Goal: Information Seeking & Learning: Learn about a topic

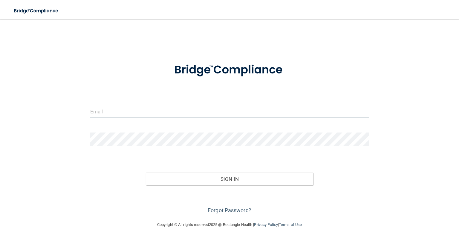
click at [140, 111] on input "email" at bounding box center [229, 111] width 278 height 13
type input "[EMAIL_ADDRESS][DOMAIN_NAME]"
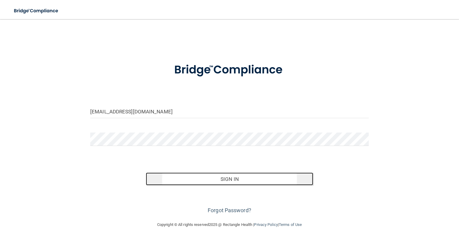
click at [211, 184] on button "Sign In" at bounding box center [229, 179] width 167 height 13
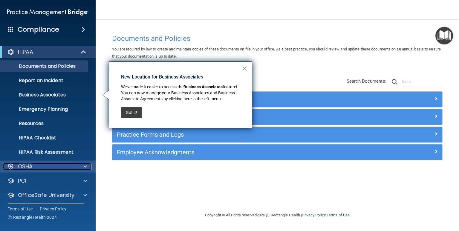
click at [45, 164] on div "OSHA" at bounding box center [40, 166] width 74 height 7
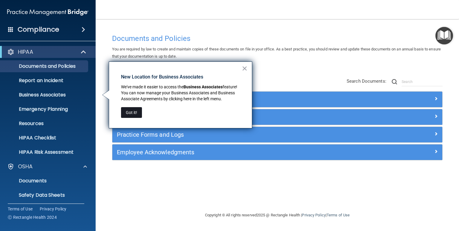
click at [125, 113] on button "Got it!" at bounding box center [131, 112] width 21 height 11
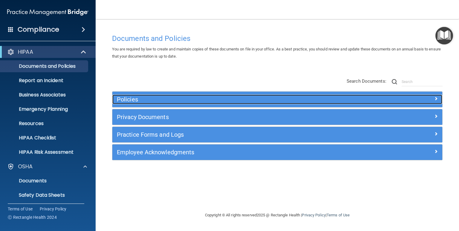
click at [169, 99] on h5 "Policies" at bounding box center [236, 99] width 238 height 7
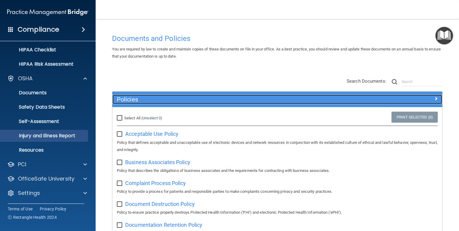
scroll to position [88, 0]
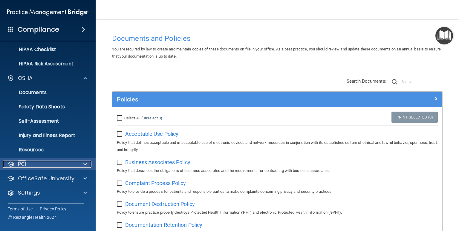
click at [78, 163] on div at bounding box center [84, 164] width 15 height 7
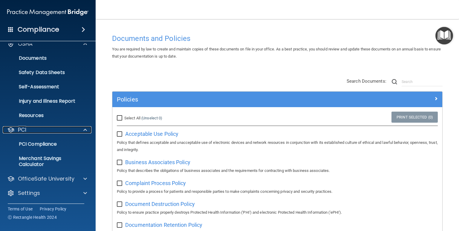
scroll to position [123, 0]
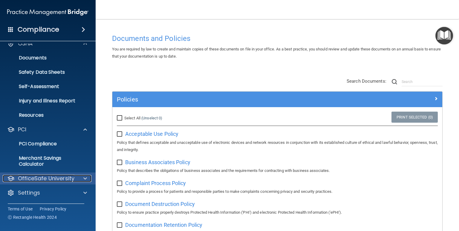
click at [75, 176] on div "OfficeSafe University" at bounding box center [40, 178] width 74 height 7
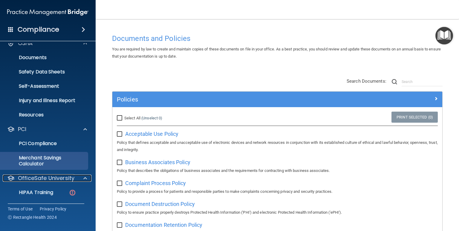
scroll to position [166, 0]
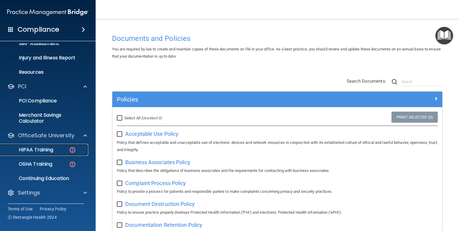
click at [36, 149] on p "HIPAA Training" at bounding box center [28, 150] width 49 height 6
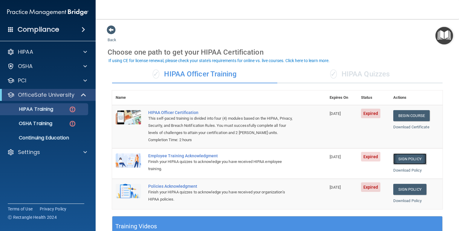
click at [410, 159] on link "Sign Policy" at bounding box center [409, 159] width 33 height 11
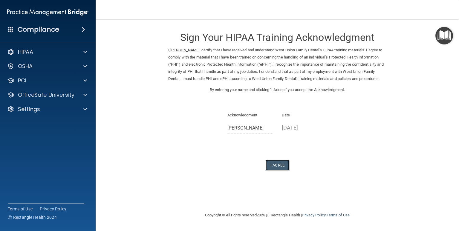
click at [282, 171] on button "I Agree" at bounding box center [277, 165] width 24 height 11
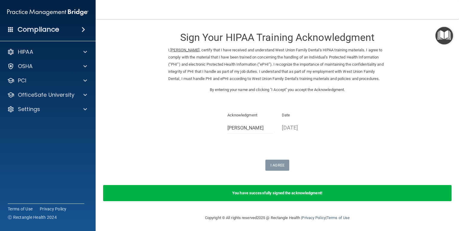
click at [308, 171] on div "I Agree" at bounding box center [277, 165] width 218 height 11
click at [65, 93] on p "OfficeSafe University" at bounding box center [46, 94] width 56 height 7
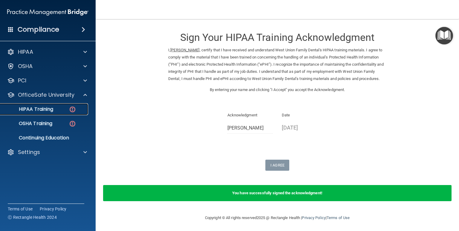
click at [47, 109] on p "HIPAA Training" at bounding box center [28, 109] width 49 height 6
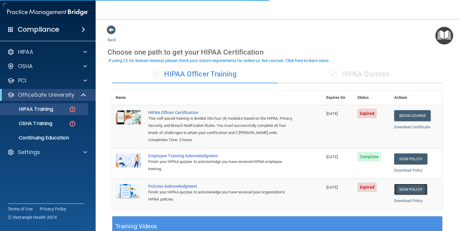
click at [409, 190] on link "Sign Policy" at bounding box center [410, 189] width 33 height 11
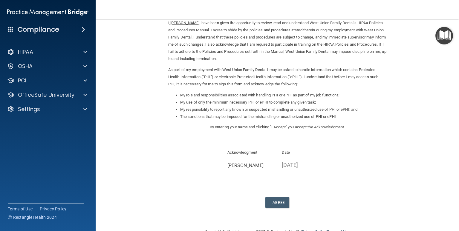
scroll to position [43, 0]
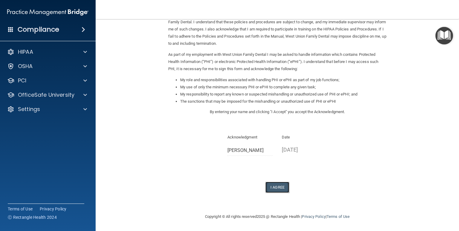
click at [283, 188] on button "I Agree" at bounding box center [277, 187] width 24 height 11
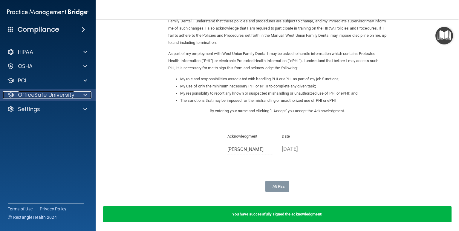
click at [40, 96] on p "OfficeSafe University" at bounding box center [46, 94] width 56 height 7
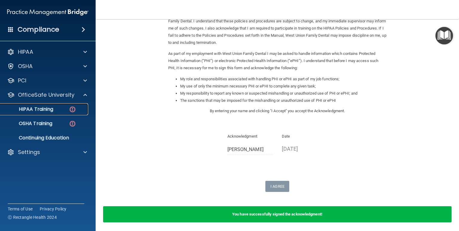
click at [46, 111] on p "HIPAA Training" at bounding box center [28, 109] width 49 height 6
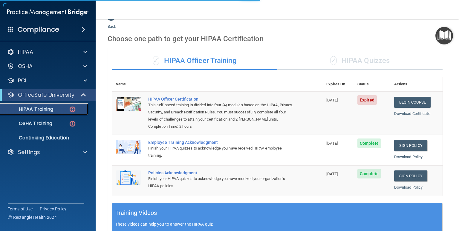
scroll to position [0, 0]
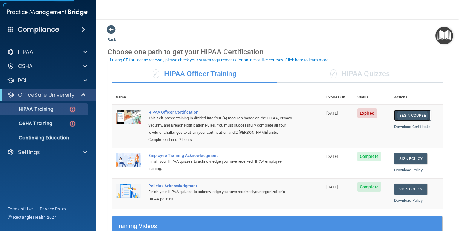
click at [410, 117] on link "Begin Course" at bounding box center [412, 115] width 36 height 11
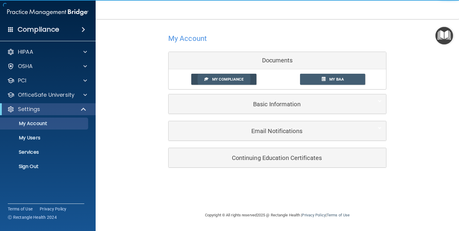
click at [232, 79] on span "My Compliance" at bounding box center [227, 79] width 31 height 4
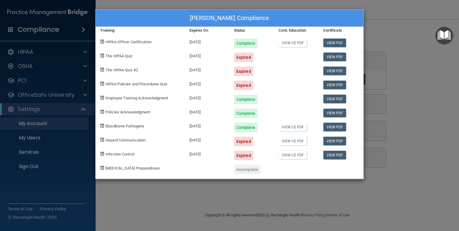
click at [420, 100] on div "Surya Pamulapati's Compliance Training Expires On Status Cont. Education Certif…" at bounding box center [229, 115] width 459 height 231
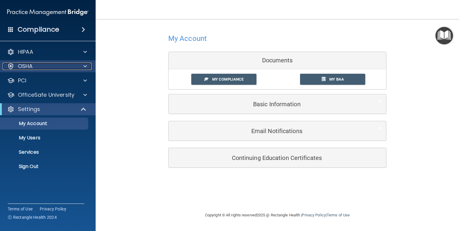
click at [67, 67] on div "OSHA" at bounding box center [40, 66] width 74 height 7
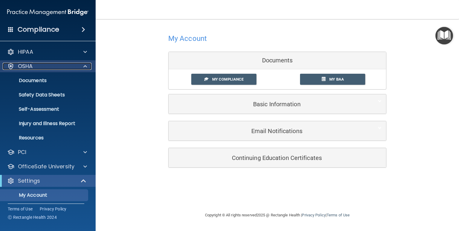
click at [65, 68] on div "OSHA" at bounding box center [40, 66] width 74 height 7
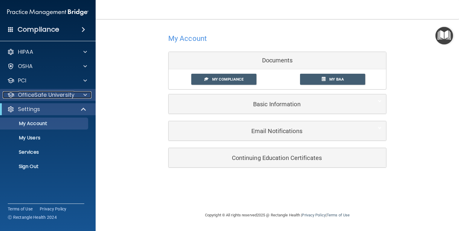
click at [48, 96] on p "OfficeSafe University" at bounding box center [46, 94] width 56 height 7
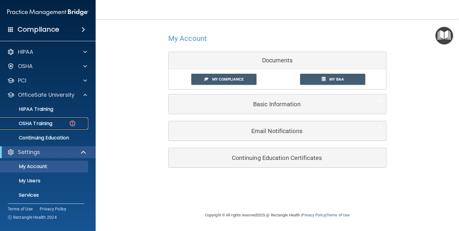
click at [32, 121] on p "OSHA Training" at bounding box center [28, 124] width 48 height 6
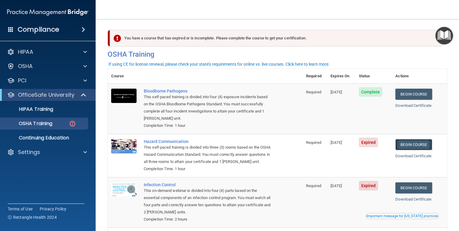
click at [401, 148] on link "Begin Course" at bounding box center [413, 144] width 36 height 11
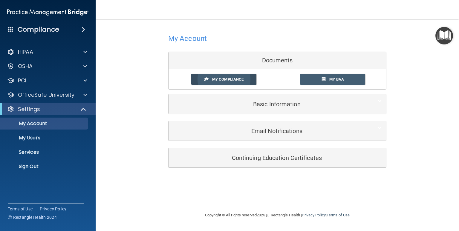
click at [207, 78] on span at bounding box center [206, 79] width 4 height 4
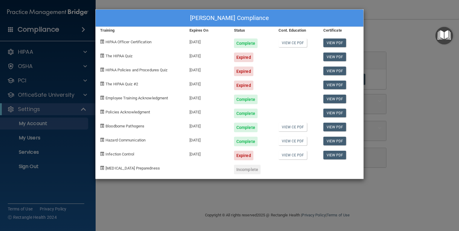
click at [403, 94] on div "[PERSON_NAME] Compliance Training Expires On Status Cont. Education Certificate…" at bounding box center [229, 115] width 459 height 231
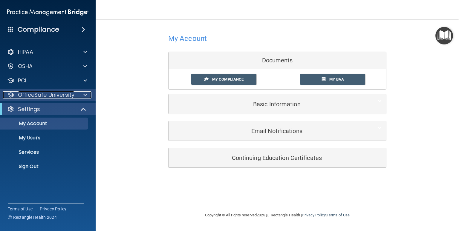
click at [38, 94] on p "OfficeSafe University" at bounding box center [46, 94] width 56 height 7
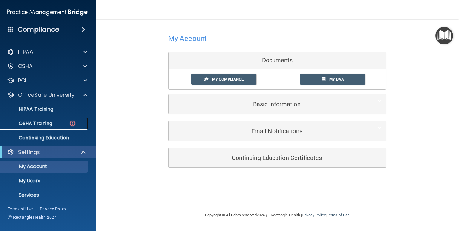
click at [41, 121] on p "OSHA Training" at bounding box center [28, 124] width 48 height 6
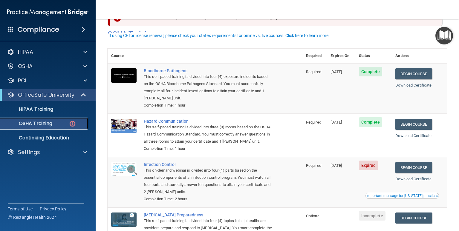
scroll to position [29, 0]
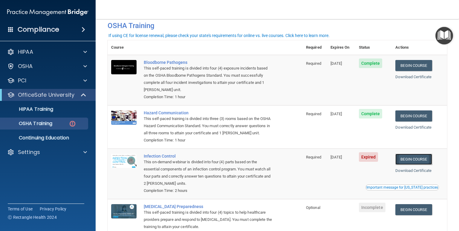
click at [418, 159] on link "Begin Course" at bounding box center [413, 159] width 36 height 11
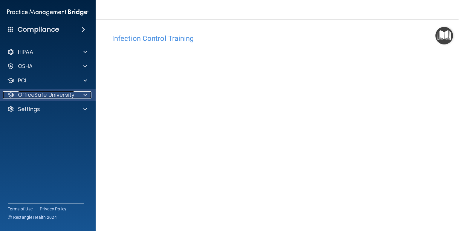
click at [50, 95] on p "OfficeSafe University" at bounding box center [46, 94] width 56 height 7
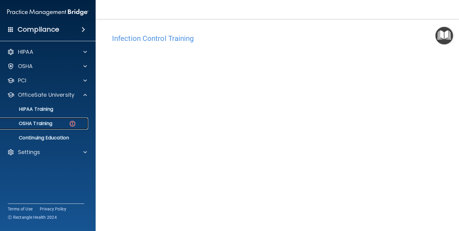
click at [49, 123] on p "OSHA Training" at bounding box center [28, 124] width 48 height 6
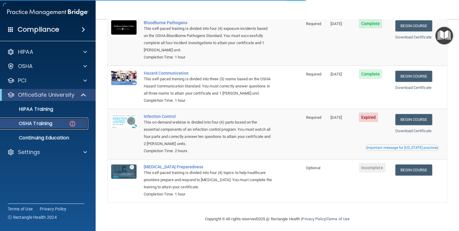
scroll to position [72, 0]
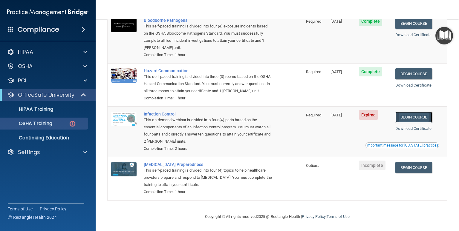
click at [427, 117] on link "Begin Course" at bounding box center [413, 117] width 36 height 11
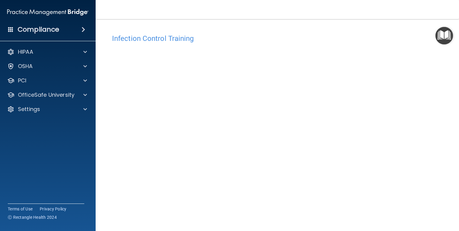
scroll to position [24, 0]
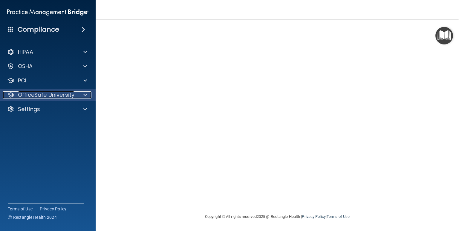
click at [89, 92] on div at bounding box center [84, 94] width 15 height 7
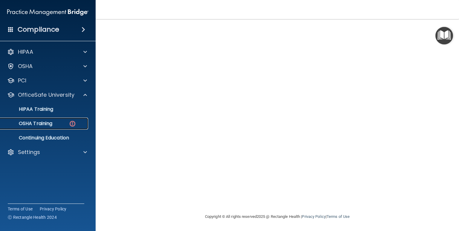
click at [33, 123] on p "OSHA Training" at bounding box center [28, 124] width 48 height 6
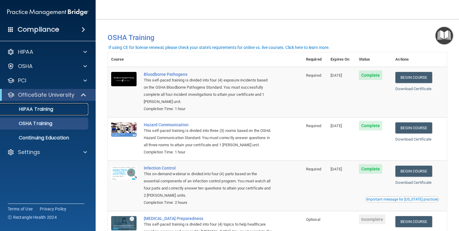
click at [45, 111] on p "HIPAA Training" at bounding box center [28, 109] width 49 height 6
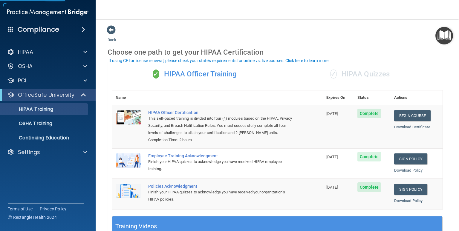
click at [330, 73] on span "✓" at bounding box center [333, 74] width 7 height 9
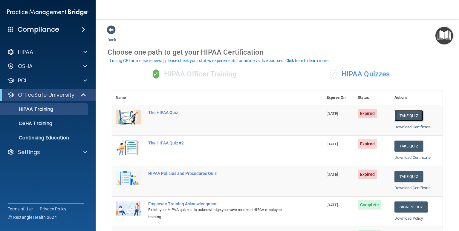
click at [404, 118] on button "Take Quiz" at bounding box center [408, 115] width 29 height 11
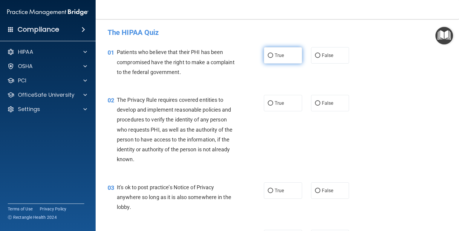
click at [278, 56] on span "True" at bounding box center [279, 56] width 9 height 6
click at [273, 56] on input "True" at bounding box center [270, 55] width 5 height 4
radio input "true"
click at [277, 188] on span "True" at bounding box center [279, 191] width 9 height 6
click at [273, 189] on input "True" at bounding box center [270, 191] width 5 height 4
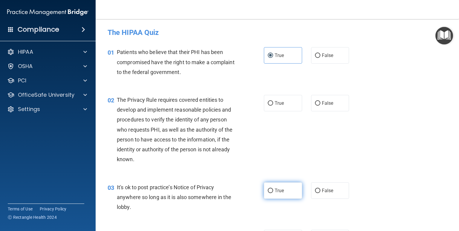
radio input "true"
click at [282, 104] on span "True" at bounding box center [279, 103] width 9 height 6
click at [273, 104] on input "True" at bounding box center [270, 103] width 5 height 4
radio input "true"
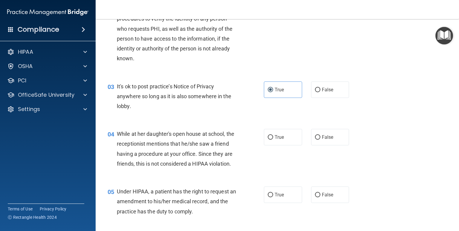
scroll to position [115, 0]
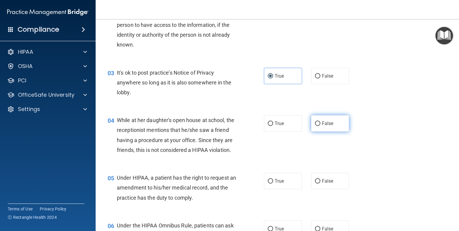
click at [329, 128] on label "False" at bounding box center [330, 123] width 38 height 16
click at [320, 126] on input "False" at bounding box center [317, 124] width 5 height 4
radio input "true"
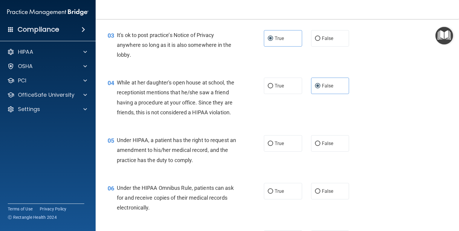
scroll to position [172, 0]
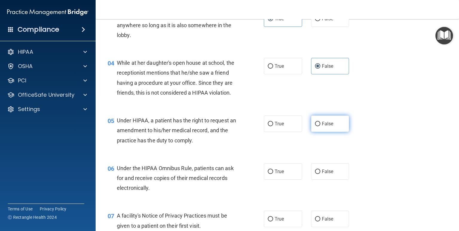
click at [319, 129] on label "False" at bounding box center [330, 124] width 38 height 16
click at [319, 126] on input "False" at bounding box center [317, 124] width 5 height 4
radio input "true"
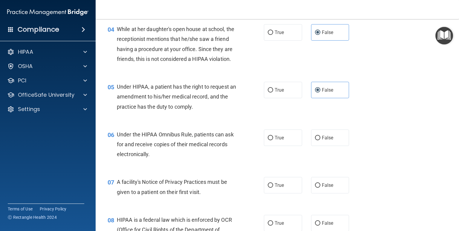
scroll to position [229, 0]
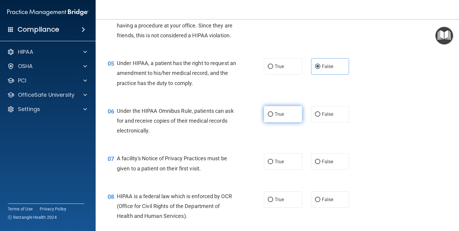
click at [266, 115] on label "True" at bounding box center [283, 114] width 38 height 16
click at [268, 115] on input "True" at bounding box center [270, 114] width 5 height 4
radio input "true"
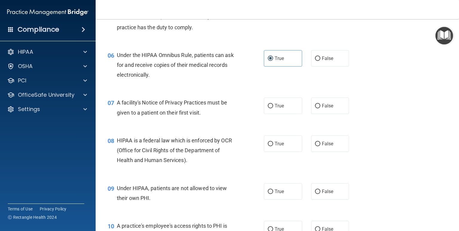
scroll to position [287, 0]
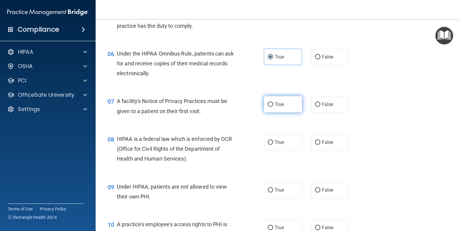
click at [271, 111] on label "True" at bounding box center [283, 104] width 38 height 16
click at [271, 107] on input "True" at bounding box center [270, 104] width 5 height 4
radio input "true"
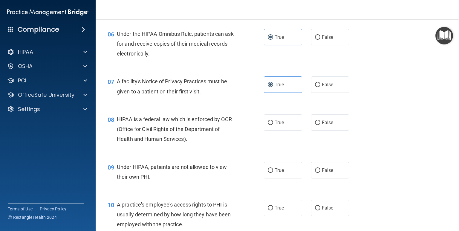
scroll to position [315, 0]
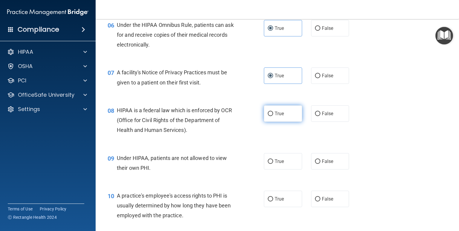
click at [277, 112] on span "True" at bounding box center [279, 114] width 9 height 6
click at [273, 112] on input "True" at bounding box center [270, 114] width 5 height 4
radio input "true"
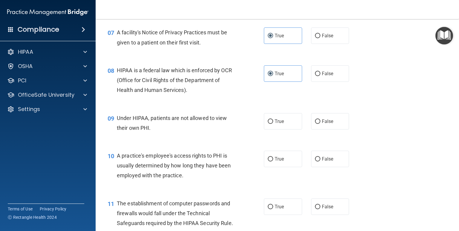
scroll to position [373, 0]
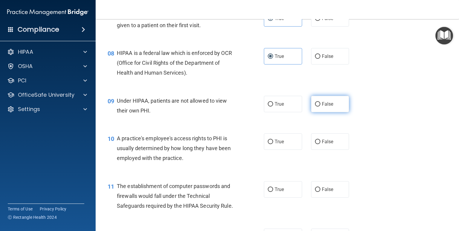
click at [330, 106] on span "False" at bounding box center [328, 104] width 12 height 6
click at [320, 106] on input "False" at bounding box center [317, 104] width 5 height 4
radio input "true"
click at [321, 146] on label "False" at bounding box center [330, 142] width 38 height 16
click at [320, 144] on input "False" at bounding box center [317, 142] width 5 height 4
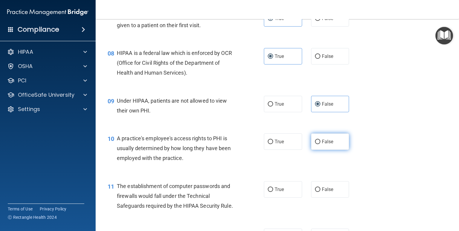
radio input "true"
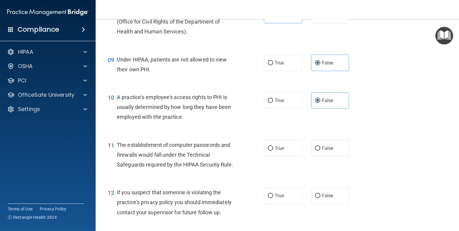
scroll to position [430, 0]
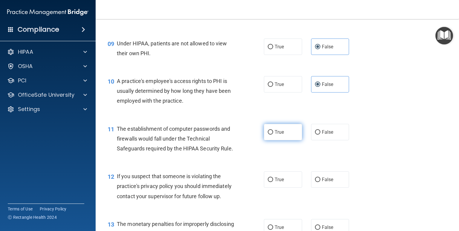
click at [270, 128] on label "True" at bounding box center [283, 132] width 38 height 16
click at [270, 130] on input "True" at bounding box center [270, 132] width 5 height 4
radio input "true"
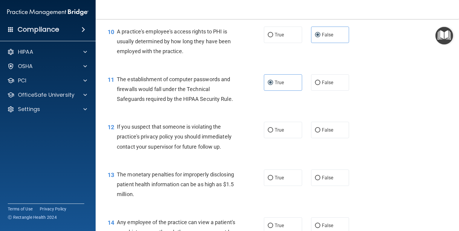
scroll to position [488, 0]
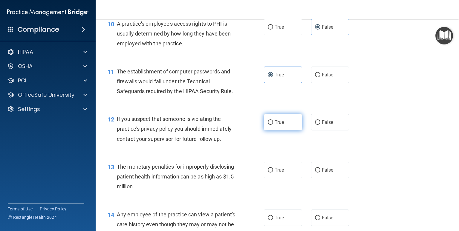
click at [278, 125] on span "True" at bounding box center [279, 122] width 9 height 6
click at [273, 125] on input "True" at bounding box center [270, 122] width 5 height 4
radio input "true"
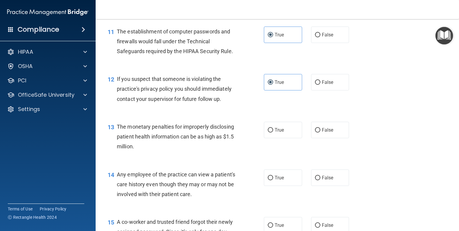
scroll to position [545, 0]
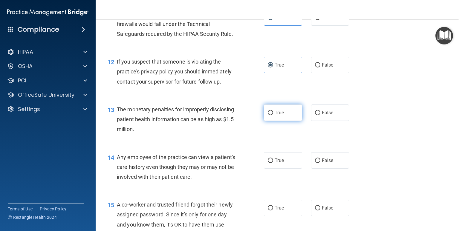
click at [291, 113] on label "True" at bounding box center [283, 113] width 38 height 16
click at [273, 113] on input "True" at bounding box center [270, 113] width 5 height 4
radio input "true"
click at [322, 156] on label "False" at bounding box center [330, 160] width 38 height 16
click at [320, 159] on input "False" at bounding box center [317, 161] width 5 height 4
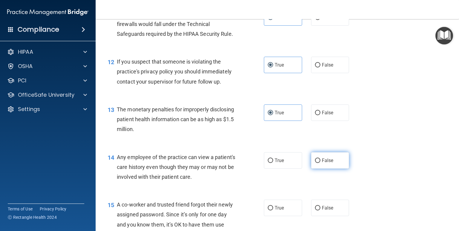
radio input "true"
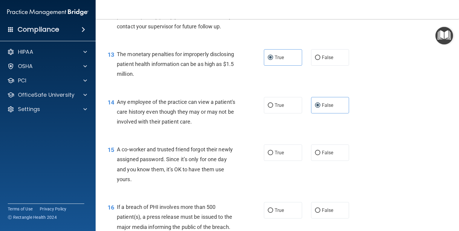
scroll to position [631, 0]
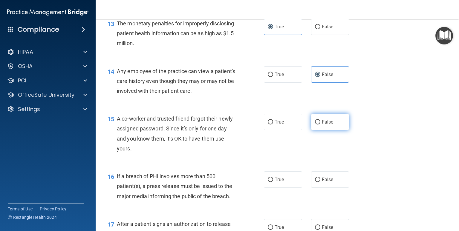
click at [332, 127] on label "False" at bounding box center [330, 122] width 38 height 16
click at [320, 125] on input "False" at bounding box center [317, 122] width 5 height 4
radio input "true"
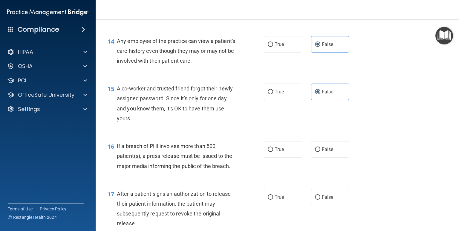
scroll to position [688, 0]
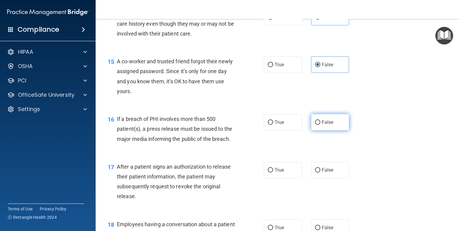
click at [335, 125] on label "False" at bounding box center [330, 122] width 38 height 16
click at [320, 125] on input "False" at bounding box center [317, 122] width 5 height 4
radio input "true"
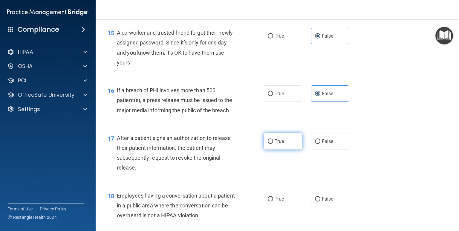
click at [273, 144] on label "True" at bounding box center [283, 141] width 38 height 16
click at [273, 144] on input "True" at bounding box center [270, 142] width 5 height 4
radio input "true"
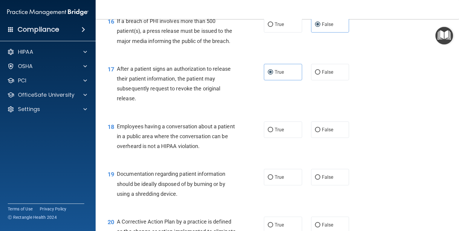
scroll to position [803, 0]
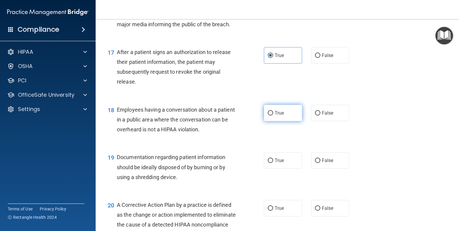
click at [283, 113] on span "True" at bounding box center [279, 113] width 9 height 6
click at [273, 113] on input "True" at bounding box center [270, 113] width 5 height 4
radio input "true"
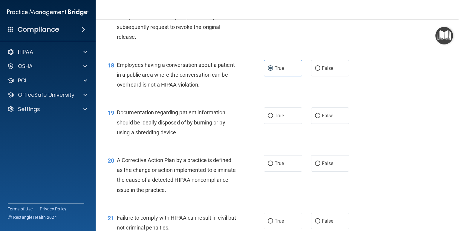
scroll to position [860, 0]
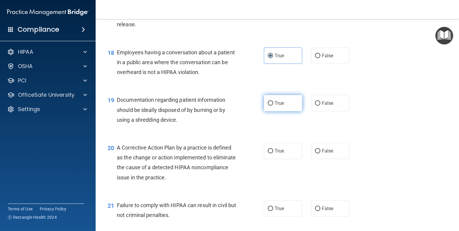
click at [265, 105] on label "True" at bounding box center [283, 103] width 38 height 16
click at [268, 105] on input "True" at bounding box center [270, 103] width 5 height 4
radio input "true"
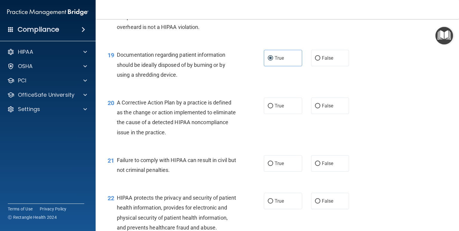
scroll to position [918, 0]
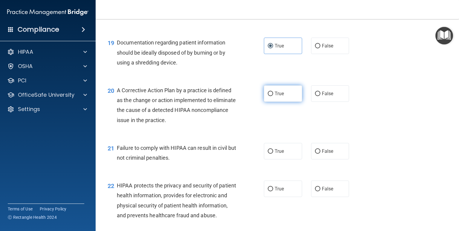
click at [270, 93] on input "True" at bounding box center [270, 94] width 5 height 4
radio input "true"
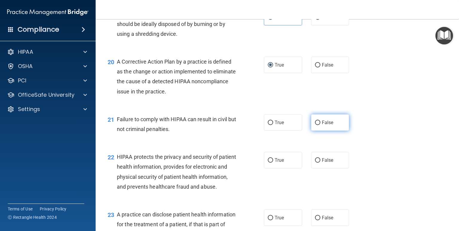
click at [321, 126] on label "False" at bounding box center [330, 122] width 38 height 16
click at [320, 125] on input "False" at bounding box center [317, 123] width 5 height 4
radio input "true"
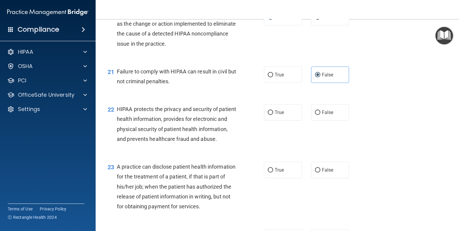
scroll to position [1004, 0]
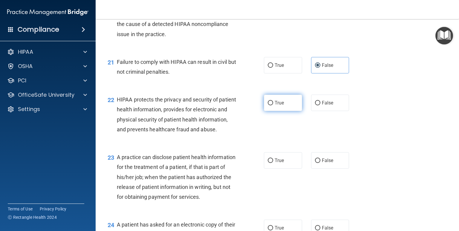
click at [284, 102] on span "True" at bounding box center [279, 103] width 9 height 6
click at [273, 102] on input "True" at bounding box center [270, 103] width 5 height 4
radio input "true"
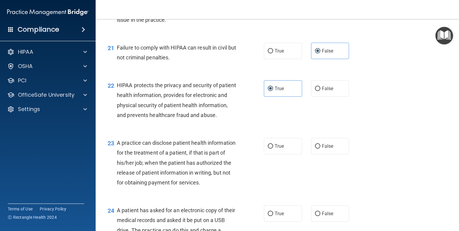
scroll to position [1032, 0]
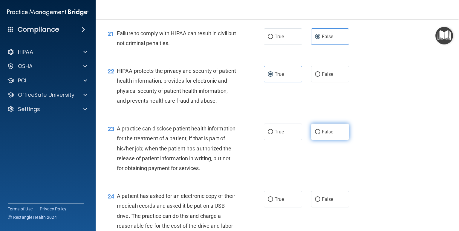
click at [318, 134] on input "False" at bounding box center [317, 132] width 5 height 4
radio input "true"
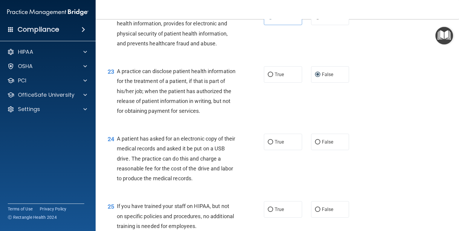
scroll to position [1118, 0]
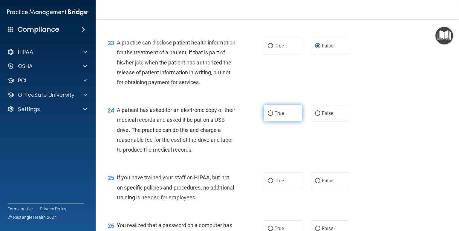
click at [274, 122] on label "True" at bounding box center [283, 113] width 38 height 16
click at [273, 116] on input "True" at bounding box center [270, 113] width 5 height 4
radio input "true"
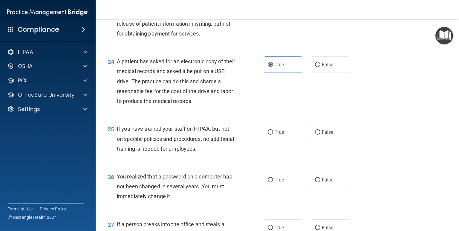
scroll to position [1176, 0]
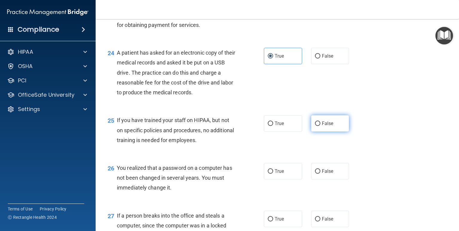
click at [338, 132] on label "False" at bounding box center [330, 123] width 38 height 16
click at [320, 126] on input "False" at bounding box center [317, 124] width 5 height 4
radio input "true"
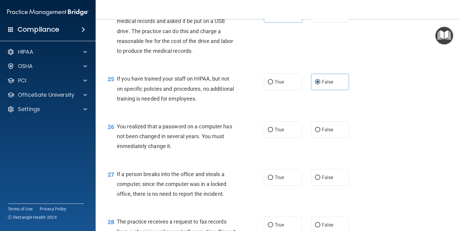
scroll to position [1233, 0]
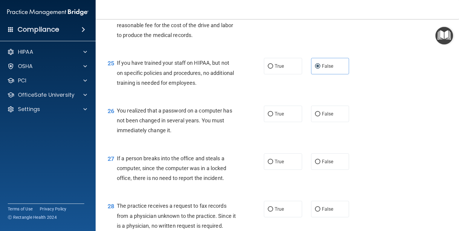
click at [270, 139] on div "26 You realized that a password on a computer has not been changed in several y…" at bounding box center [186, 122] width 174 height 33
click at [269, 122] on label "True" at bounding box center [283, 114] width 38 height 16
click at [269, 117] on input "True" at bounding box center [270, 114] width 5 height 4
radio input "true"
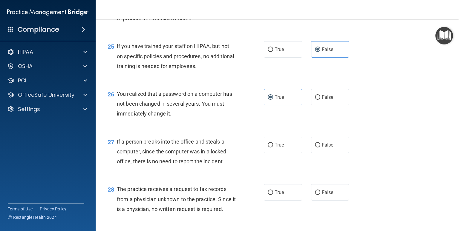
scroll to position [1290, 0]
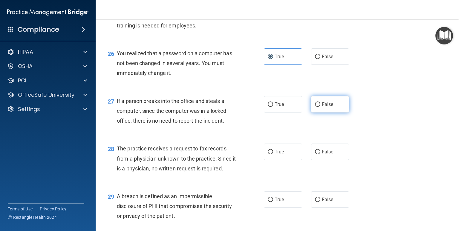
click at [334, 113] on label "False" at bounding box center [330, 104] width 38 height 16
click at [320, 107] on input "False" at bounding box center [317, 104] width 5 height 4
radio input "true"
click at [322, 155] on span "False" at bounding box center [328, 152] width 12 height 6
click at [320, 154] on input "False" at bounding box center [317, 152] width 5 height 4
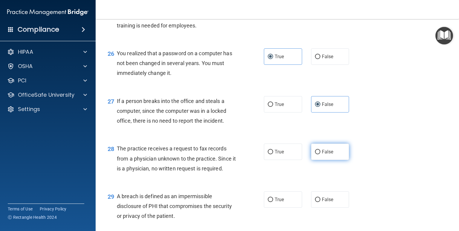
radio input "true"
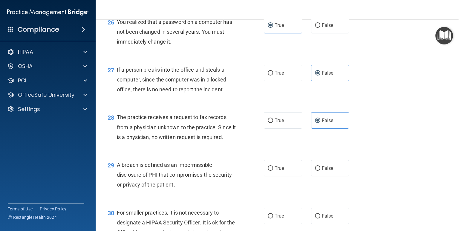
scroll to position [1376, 0]
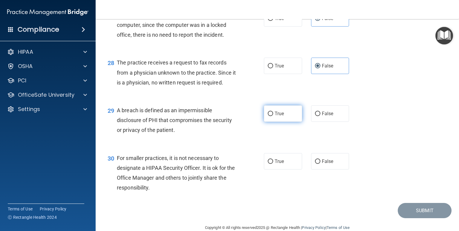
click at [288, 122] on label "True" at bounding box center [283, 113] width 38 height 16
click at [273, 116] on input "True" at bounding box center [270, 114] width 5 height 4
radio input "true"
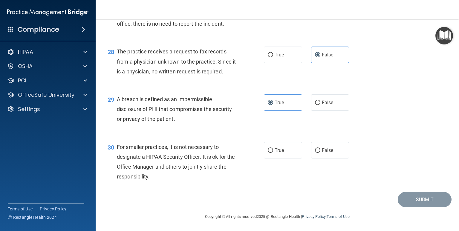
scroll to position [1408, 0]
click at [327, 147] on label "False" at bounding box center [330, 150] width 38 height 16
click at [326, 151] on span "False" at bounding box center [328, 151] width 12 height 6
click at [320, 151] on input "False" at bounding box center [317, 150] width 5 height 4
radio input "true"
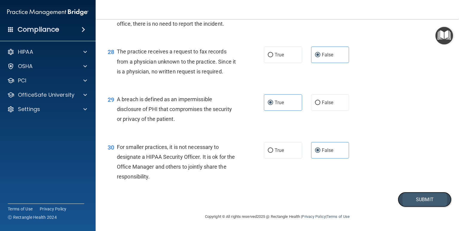
click at [423, 198] on button "Submit" at bounding box center [425, 199] width 54 height 15
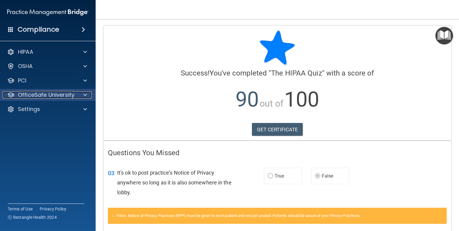
click at [59, 98] on p "OfficeSafe University" at bounding box center [46, 94] width 56 height 7
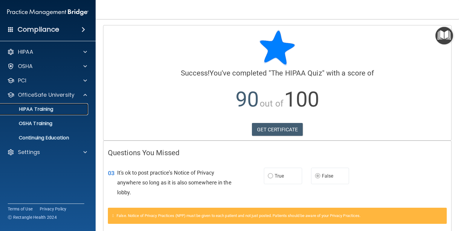
click at [50, 109] on p "HIPAA Training" at bounding box center [28, 109] width 49 height 6
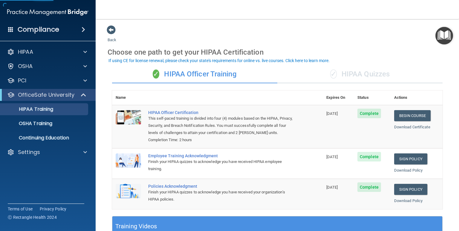
click at [363, 75] on div "✓ HIPAA Quizzes" at bounding box center [359, 74] width 165 height 18
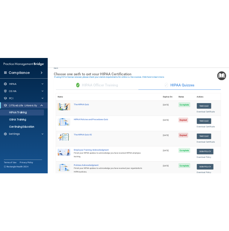
scroll to position [29, 0]
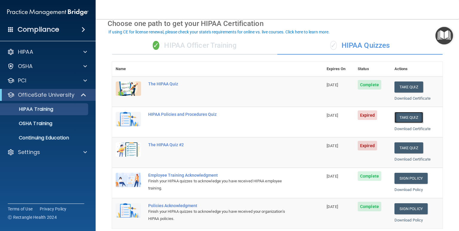
click at [410, 118] on button "Take Quiz" at bounding box center [408, 117] width 29 height 11
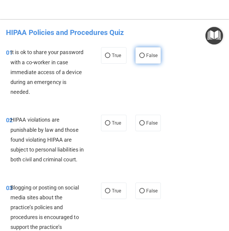
click at [150, 56] on span "False" at bounding box center [152, 56] width 12 height 6
click at [145, 56] on input "False" at bounding box center [141, 55] width 5 height 4
radio input "true"
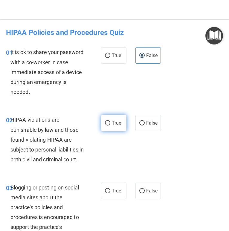
click at [107, 123] on input "True" at bounding box center [107, 123] width 5 height 4
radio input "true"
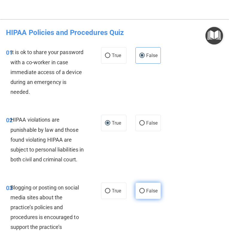
click at [148, 194] on span "False" at bounding box center [152, 191] width 12 height 6
click at [145, 193] on input "False" at bounding box center [141, 191] width 5 height 4
radio input "true"
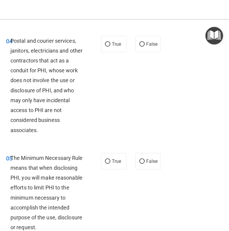
scroll to position [258, 0]
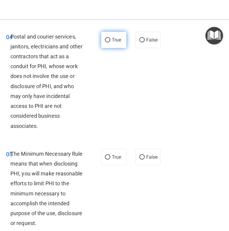
click at [117, 43] on span "True" at bounding box center [116, 40] width 9 height 6
click at [110, 42] on input "True" at bounding box center [107, 40] width 5 height 4
radio input "true"
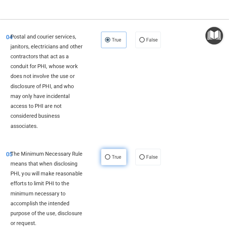
click at [118, 165] on label "True" at bounding box center [113, 157] width 25 height 16
click at [109, 160] on input "True" at bounding box center [107, 157] width 5 height 4
radio input "true"
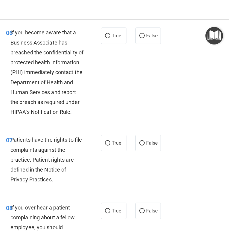
scroll to position [488, 0]
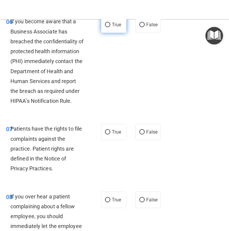
click at [112, 33] on label "True" at bounding box center [113, 24] width 25 height 16
click at [110, 27] on input "True" at bounding box center [107, 25] width 5 height 4
radio input "true"
click at [113, 135] on span "True" at bounding box center [116, 132] width 9 height 6
click at [110, 134] on input "True" at bounding box center [107, 132] width 5 height 4
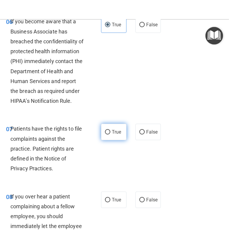
radio input "true"
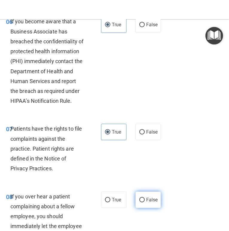
click at [149, 203] on span "False" at bounding box center [152, 200] width 12 height 6
click at [145, 202] on input "False" at bounding box center [141, 200] width 5 height 4
radio input "true"
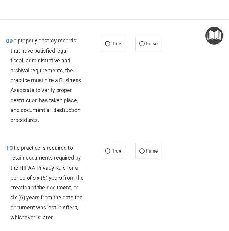
scroll to position [746, 0]
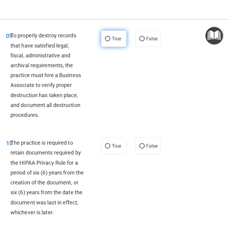
click at [116, 47] on label "True" at bounding box center [113, 38] width 25 height 16
click at [110, 41] on input "True" at bounding box center [107, 39] width 5 height 4
radio input "true"
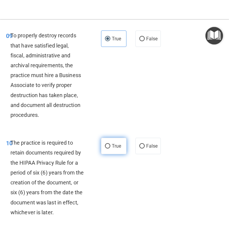
click at [109, 153] on label "True" at bounding box center [113, 146] width 25 height 16
click at [109, 148] on input "True" at bounding box center [107, 146] width 5 height 4
radio input "true"
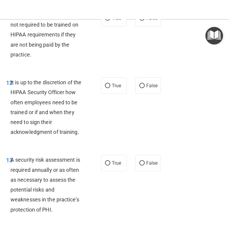
scroll to position [975, 0]
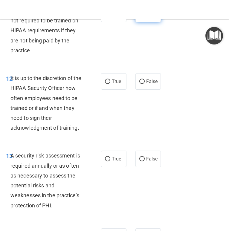
click at [151, 22] on label "False" at bounding box center [147, 14] width 25 height 16
click at [145, 16] on input "False" at bounding box center [141, 14] width 5 height 4
radio input "true"
click at [148, 84] on span "False" at bounding box center [152, 82] width 12 height 6
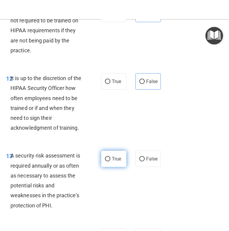
click at [108, 163] on label "True" at bounding box center [113, 159] width 25 height 16
click at [108, 161] on input "True" at bounding box center [107, 159] width 5 height 4
radio input "true"
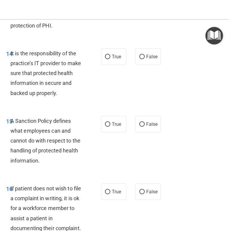
scroll to position [1147, 0]
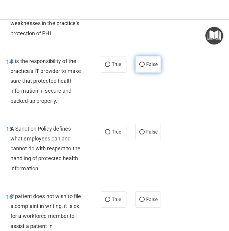
click at [138, 73] on label "False" at bounding box center [147, 64] width 25 height 16
click at [139, 67] on input "False" at bounding box center [141, 64] width 5 height 4
radio input "true"
click at [149, 135] on span "False" at bounding box center [152, 132] width 12 height 6
click at [145, 134] on input "False" at bounding box center [141, 132] width 5 height 4
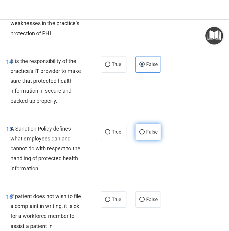
radio input "true"
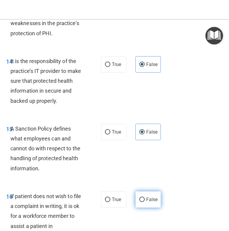
click at [147, 202] on span "False" at bounding box center [152, 200] width 12 height 6
click at [145, 202] on input "False" at bounding box center [141, 199] width 5 height 4
radio input "true"
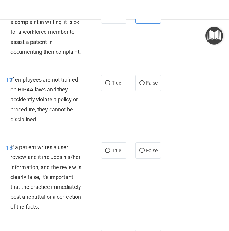
scroll to position [1348, 0]
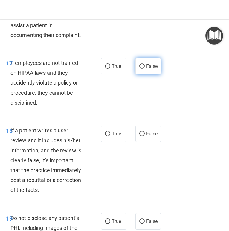
click at [146, 74] on label "False" at bounding box center [147, 66] width 25 height 16
click at [145, 69] on input "False" at bounding box center [141, 66] width 5 height 4
radio input "true"
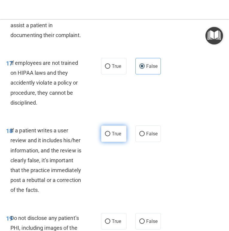
click at [114, 137] on span "True" at bounding box center [116, 134] width 9 height 6
click at [110, 136] on input "True" at bounding box center [107, 134] width 5 height 4
radio input "true"
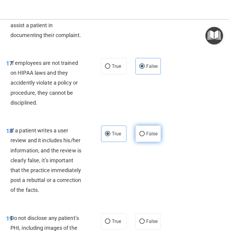
click at [142, 136] on input "False" at bounding box center [141, 134] width 5 height 4
radio input "true"
radio input "false"
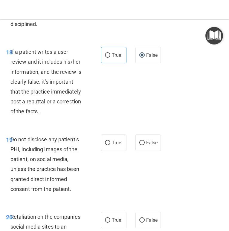
scroll to position [1434, 0]
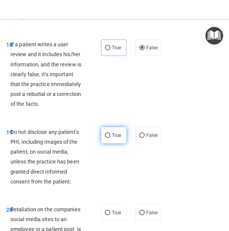
click at [110, 143] on label "True" at bounding box center [113, 135] width 25 height 16
click at [110, 138] on input "True" at bounding box center [107, 135] width 5 height 4
radio input "true"
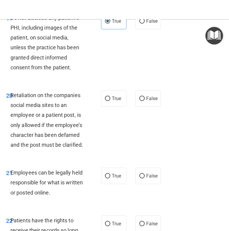
scroll to position [1549, 0]
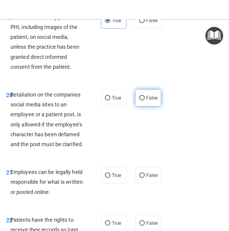
click at [151, 101] on span "False" at bounding box center [152, 98] width 12 height 6
click at [145, 100] on input "False" at bounding box center [141, 98] width 5 height 4
radio input "true"
click at [106, 182] on label "True" at bounding box center [113, 175] width 25 height 16
click at [106, 178] on input "True" at bounding box center [107, 175] width 5 height 4
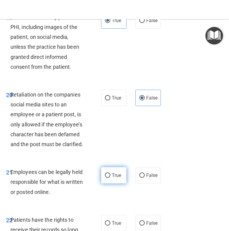
radio input "true"
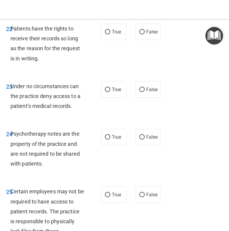
scroll to position [1749, 0]
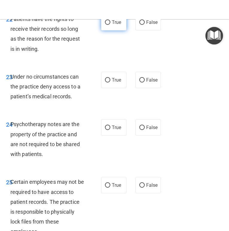
click at [113, 25] on span "True" at bounding box center [116, 22] width 9 height 6
click at [110, 25] on input "True" at bounding box center [107, 22] width 5 height 4
radio input "true"
click at [155, 83] on span "False" at bounding box center [152, 80] width 12 height 6
click at [145, 82] on input "False" at bounding box center [141, 80] width 5 height 4
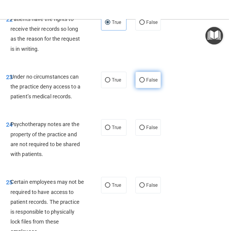
radio input "true"
click at [109, 135] on label "True" at bounding box center [113, 127] width 25 height 16
click at [109, 130] on input "True" at bounding box center [107, 127] width 5 height 4
radio input "true"
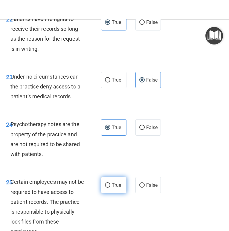
click at [109, 193] on label "True" at bounding box center [113, 185] width 25 height 16
click at [109, 188] on input "True" at bounding box center [107, 185] width 5 height 4
radio input "true"
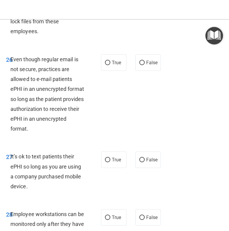
scroll to position [1979, 0]
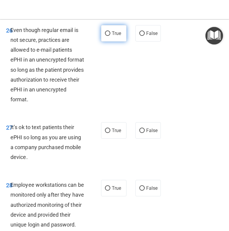
click at [122, 42] on label "True" at bounding box center [113, 33] width 25 height 16
click at [110, 36] on input "True" at bounding box center [107, 33] width 5 height 4
radio input "true"
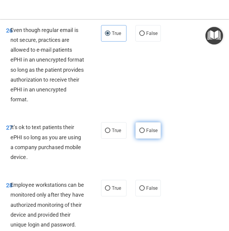
click at [150, 136] on label "False" at bounding box center [147, 130] width 25 height 16
click at [145, 133] on input "False" at bounding box center [141, 130] width 5 height 4
radio input "true"
drag, startPoint x: 156, startPoint y: 199, endPoint x: 145, endPoint y: 186, distance: 17.2
click at [156, 191] on span "False" at bounding box center [152, 188] width 12 height 6
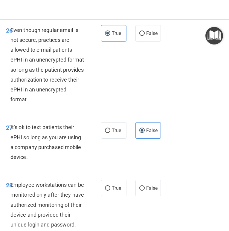
click at [145, 191] on input "False" at bounding box center [141, 188] width 5 height 4
radio input "true"
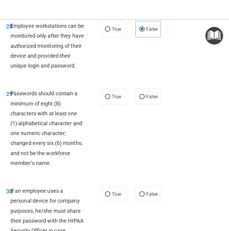
scroll to position [2122, 0]
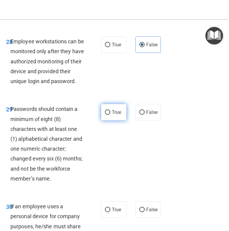
click at [108, 119] on label "True" at bounding box center [113, 112] width 25 height 16
click at [156, 216] on label "False" at bounding box center [147, 209] width 25 height 16
click at [145, 212] on input "False" at bounding box center [141, 210] width 5 height 4
radio input "true"
click at [113, 115] on span "True" at bounding box center [116, 112] width 9 height 6
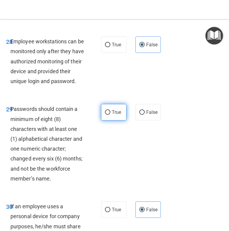
click at [110, 115] on input "True" at bounding box center [107, 112] width 5 height 4
radio input "true"
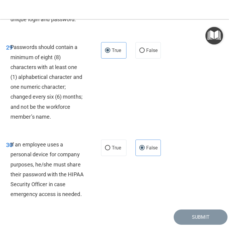
scroll to position [2212, 0]
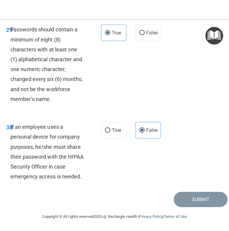
click at [153, 165] on div "30 If an employee uses a personal device for company purposes, he/she must shar…" at bounding box center [114, 152] width 226 height 77
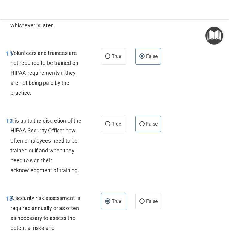
scroll to position [922, 0]
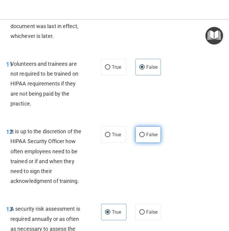
click at [140, 137] on input "False" at bounding box center [141, 135] width 5 height 4
radio input "true"
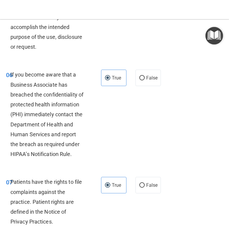
scroll to position [406, 0]
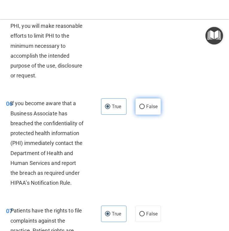
click at [144, 115] on label "False" at bounding box center [147, 106] width 25 height 16
click at [144, 109] on input "False" at bounding box center [141, 107] width 5 height 4
radio input "true"
radio input "false"
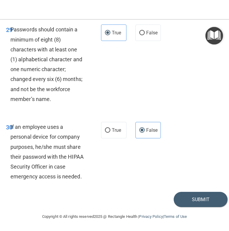
scroll to position [2212, 0]
click at [200, 197] on button "Submit" at bounding box center [201, 199] width 54 height 15
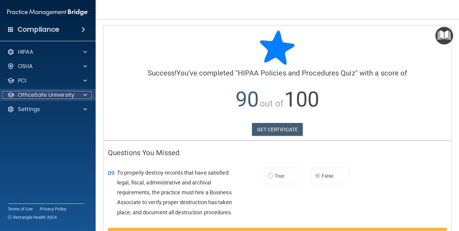
click at [55, 93] on p "OfficeSafe University" at bounding box center [46, 94] width 56 height 7
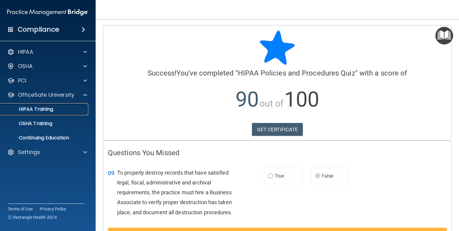
click at [37, 111] on p "HIPAA Training" at bounding box center [28, 109] width 49 height 6
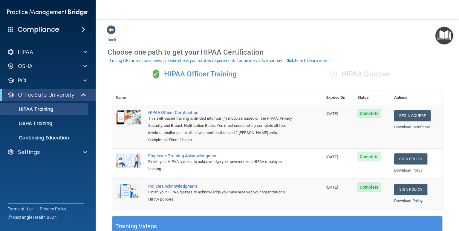
click at [341, 80] on div "✓ HIPAA Quizzes" at bounding box center [359, 74] width 165 height 18
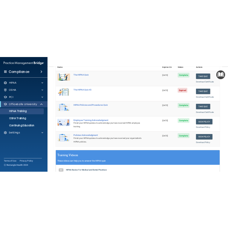
scroll to position [57, 0]
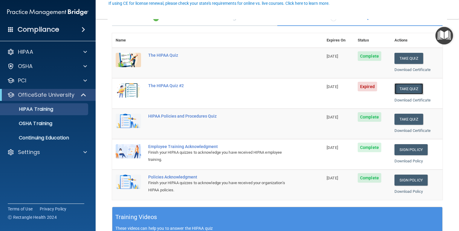
click at [410, 85] on button "Take Quiz" at bounding box center [408, 88] width 29 height 11
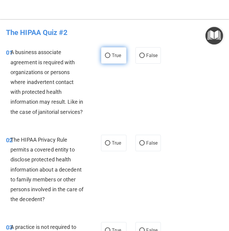
click at [102, 60] on label "True" at bounding box center [113, 55] width 25 height 16
click at [105, 58] on input "True" at bounding box center [107, 55] width 5 height 4
radio input "true"
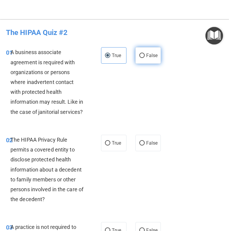
click at [152, 54] on span "False" at bounding box center [152, 56] width 12 height 6
click at [145, 54] on input "False" at bounding box center [141, 55] width 5 height 4
radio input "true"
radio input "false"
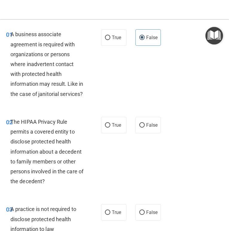
scroll to position [29, 0]
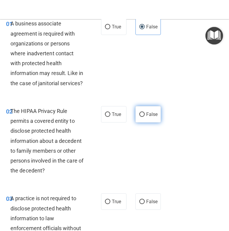
click at [152, 114] on span "False" at bounding box center [152, 114] width 12 height 6
click at [145, 114] on input "False" at bounding box center [141, 114] width 5 height 4
radio input "true"
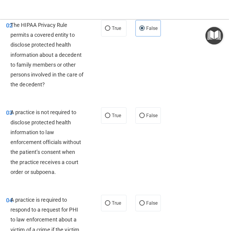
scroll to position [143, 0]
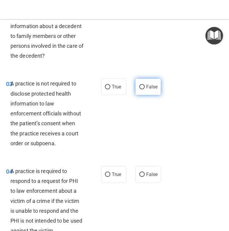
click at [147, 85] on span "False" at bounding box center [152, 87] width 12 height 6
click at [145, 85] on input "False" at bounding box center [141, 87] width 5 height 4
radio input "true"
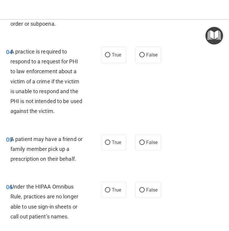
scroll to position [287, 0]
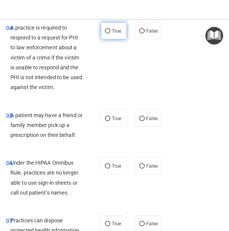
click at [111, 31] on label "True" at bounding box center [113, 31] width 25 height 16
click at [110, 31] on input "True" at bounding box center [107, 31] width 5 height 4
radio input "true"
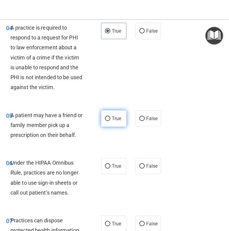
click at [108, 117] on input "True" at bounding box center [107, 119] width 5 height 4
radio input "true"
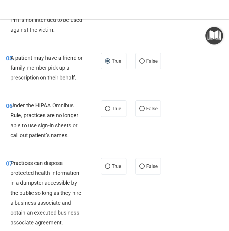
scroll to position [373, 0]
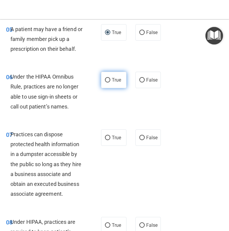
click at [109, 84] on label "True" at bounding box center [113, 80] width 25 height 16
click at [109, 82] on input "True" at bounding box center [107, 80] width 5 height 4
radio input "true"
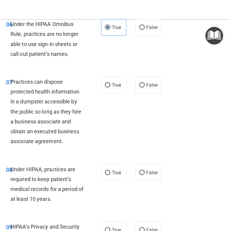
scroll to position [430, 0]
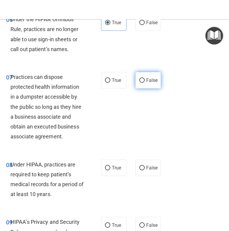
click at [148, 82] on span "False" at bounding box center [152, 80] width 12 height 6
click at [145, 82] on input "False" at bounding box center [141, 80] width 5 height 4
radio input "true"
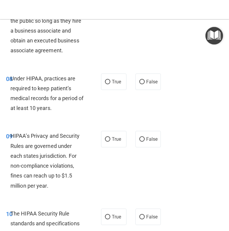
scroll to position [545, 0]
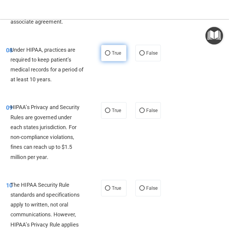
click at [108, 54] on input "True" at bounding box center [107, 53] width 5 height 4
radio input "true"
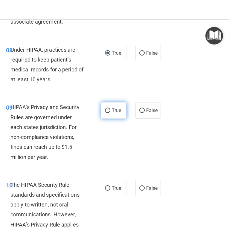
click at [115, 110] on span "True" at bounding box center [116, 111] width 9 height 6
click at [110, 110] on input "True" at bounding box center [107, 110] width 5 height 4
radio input "true"
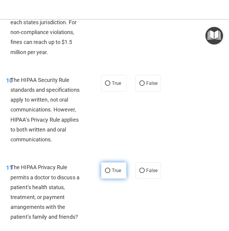
scroll to position [660, 0]
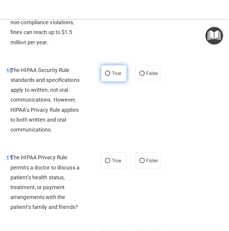
click at [115, 73] on span "True" at bounding box center [116, 73] width 9 height 6
click at [110, 73] on input "True" at bounding box center [107, 73] width 5 height 4
radio input "true"
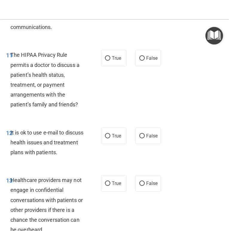
scroll to position [774, 0]
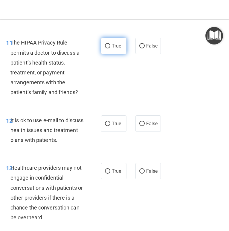
click at [104, 48] on label "True" at bounding box center [113, 46] width 25 height 16
click at [105, 48] on input "True" at bounding box center [107, 46] width 5 height 4
radio input "true"
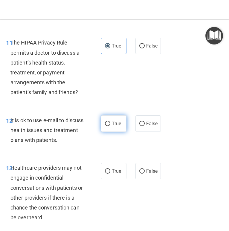
click at [110, 125] on input "True" at bounding box center [107, 124] width 5 height 4
radio input "true"
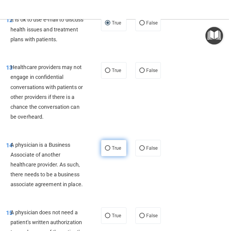
scroll to position [889, 0]
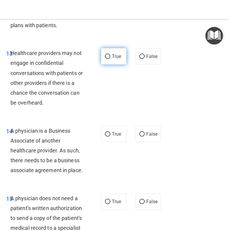
click at [108, 56] on input "True" at bounding box center [107, 56] width 5 height 4
radio input "true"
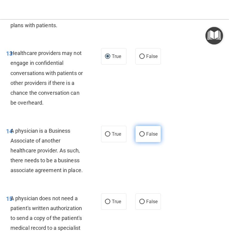
click at [145, 136] on label "False" at bounding box center [147, 134] width 25 height 16
click at [145, 136] on input "False" at bounding box center [141, 134] width 5 height 4
radio input "true"
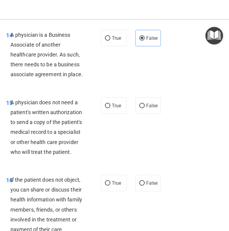
scroll to position [1004, 0]
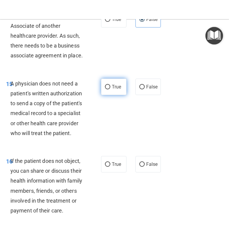
click at [104, 82] on label "True" at bounding box center [113, 87] width 25 height 16
click at [105, 85] on input "True" at bounding box center [107, 87] width 5 height 4
radio input "true"
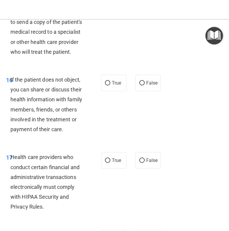
scroll to position [1118, 0]
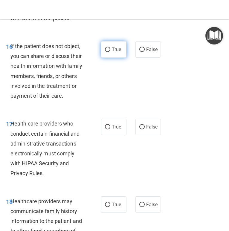
click at [107, 53] on label "True" at bounding box center [113, 49] width 25 height 16
click at [107, 52] on input "True" at bounding box center [107, 49] width 5 height 4
radio input "true"
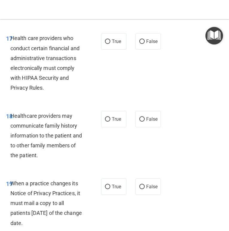
scroll to position [1204, 0]
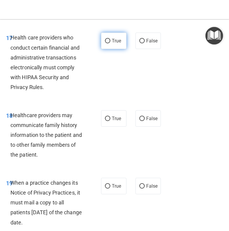
click at [107, 43] on input "True" at bounding box center [107, 41] width 5 height 4
radio input "true"
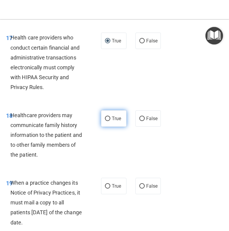
click at [108, 119] on input "True" at bounding box center [107, 119] width 5 height 4
radio input "true"
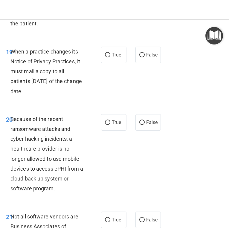
scroll to position [1348, 0]
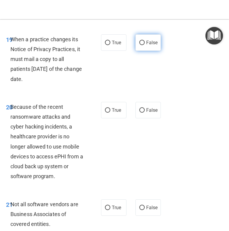
click at [153, 45] on span "False" at bounding box center [152, 43] width 12 height 6
click at [145, 45] on input "False" at bounding box center [141, 43] width 5 height 4
radio input "true"
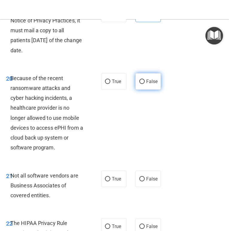
click at [145, 79] on label "False" at bounding box center [147, 81] width 25 height 16
click at [145, 79] on input "False" at bounding box center [141, 81] width 5 height 4
radio input "true"
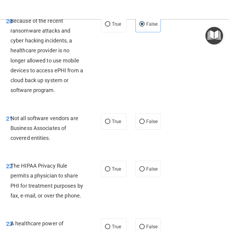
scroll to position [1463, 0]
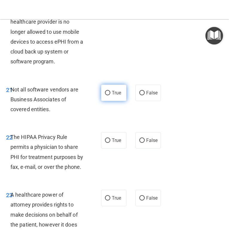
drag, startPoint x: 103, startPoint y: 93, endPoint x: 121, endPoint y: 95, distance: 18.3
click at [103, 93] on label "True" at bounding box center [113, 93] width 25 height 16
click at [105, 93] on input "True" at bounding box center [107, 93] width 5 height 4
radio input "true"
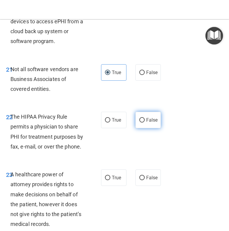
scroll to position [1520, 0]
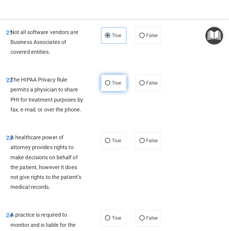
click at [107, 84] on input "True" at bounding box center [107, 83] width 5 height 4
radio input "true"
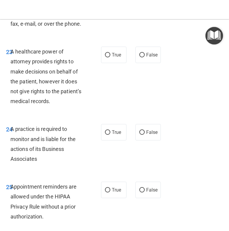
scroll to position [1606, 0]
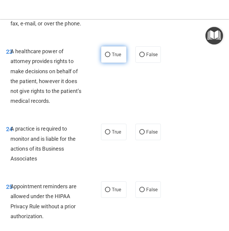
click at [115, 54] on span "True" at bounding box center [116, 55] width 9 height 6
click at [110, 54] on input "True" at bounding box center [107, 55] width 5 height 4
radio input "true"
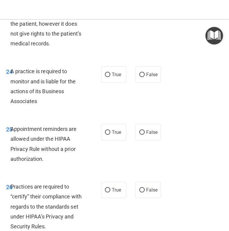
scroll to position [1692, 0]
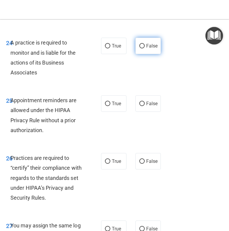
click at [151, 47] on span "False" at bounding box center [152, 46] width 12 height 6
click at [145, 47] on input "False" at bounding box center [141, 46] width 5 height 4
radio input "true"
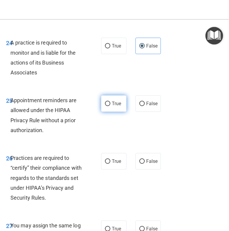
click at [111, 107] on label "True" at bounding box center [113, 103] width 25 height 16
click at [110, 106] on input "True" at bounding box center [107, 104] width 5 height 4
radio input "true"
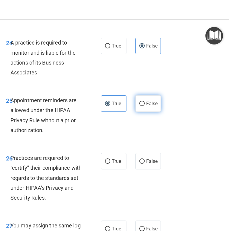
click at [148, 107] on label "False" at bounding box center [147, 103] width 25 height 16
click at [145, 106] on input "False" at bounding box center [141, 104] width 5 height 4
radio input "true"
radio input "false"
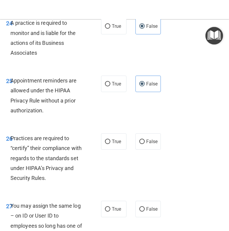
scroll to position [1721, 0]
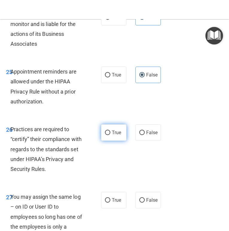
click at [106, 131] on input "True" at bounding box center [107, 133] width 5 height 4
radio input "true"
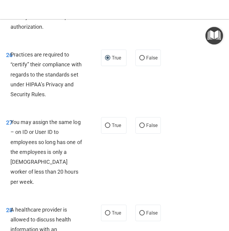
scroll to position [1807, 0]
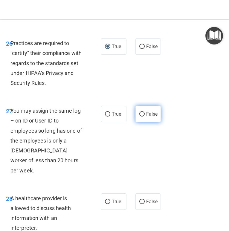
click at [138, 115] on label "False" at bounding box center [147, 114] width 25 height 16
click at [139, 115] on input "False" at bounding box center [141, 114] width 5 height 4
radio input "true"
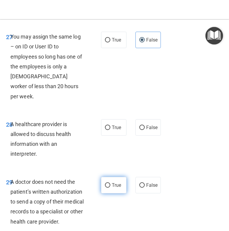
scroll to position [1893, 0]
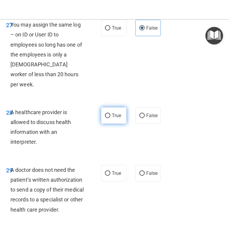
click at [108, 114] on input "True" at bounding box center [107, 116] width 5 height 4
radio input "true"
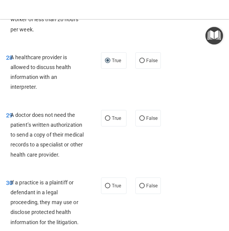
scroll to position [1950, 0]
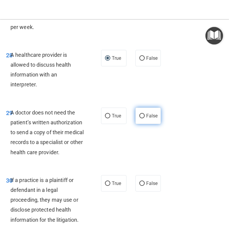
click at [145, 108] on label "False" at bounding box center [147, 116] width 25 height 16
click at [145, 114] on input "False" at bounding box center [141, 116] width 5 height 4
radio input "true"
drag, startPoint x: 116, startPoint y: 179, endPoint x: 133, endPoint y: 182, distance: 17.2
click at [116, 179] on label "True" at bounding box center [113, 183] width 25 height 16
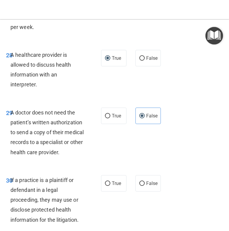
click at [110, 181] on input "True" at bounding box center [107, 183] width 5 height 4
radio input "true"
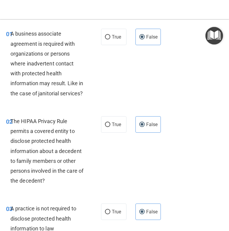
scroll to position [29, 0]
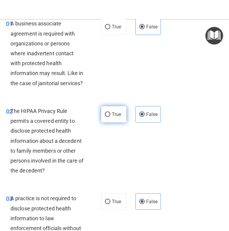
click at [110, 111] on label "True" at bounding box center [113, 114] width 25 height 16
click at [110, 112] on input "True" at bounding box center [107, 114] width 5 height 4
radio input "true"
radio input "false"
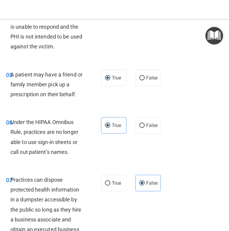
scroll to position [344, 0]
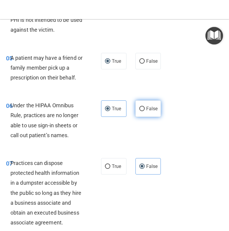
click at [140, 106] on label "False" at bounding box center [147, 108] width 25 height 16
click at [140, 107] on input "False" at bounding box center [141, 109] width 5 height 4
radio input "true"
radio input "false"
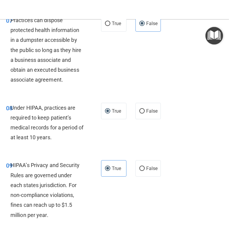
scroll to position [488, 0]
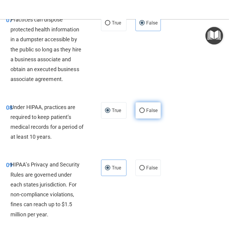
click at [145, 111] on label "False" at bounding box center [147, 110] width 25 height 16
click at [145, 111] on input "False" at bounding box center [141, 110] width 5 height 4
radio input "true"
radio input "false"
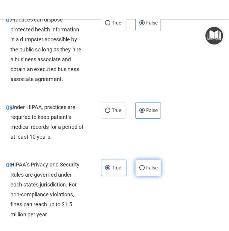
click at [153, 165] on label "False" at bounding box center [147, 168] width 25 height 16
click at [145, 166] on input "False" at bounding box center [141, 168] width 5 height 4
radio input "true"
radio input "false"
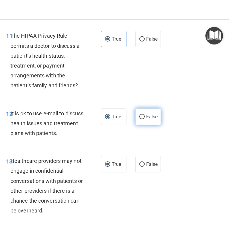
scroll to position [832, 0]
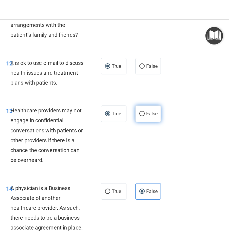
click at [140, 114] on input "False" at bounding box center [141, 114] width 5 height 4
radio input "true"
radio input "false"
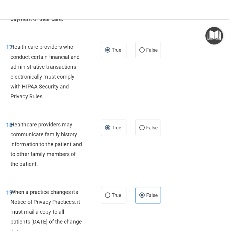
scroll to position [1204, 0]
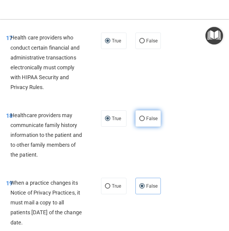
click at [144, 119] on input "False" at bounding box center [141, 119] width 5 height 4
radio input "true"
radio input "false"
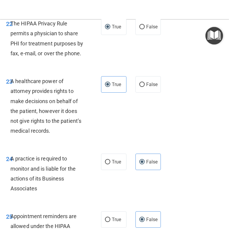
scroll to position [1577, 0]
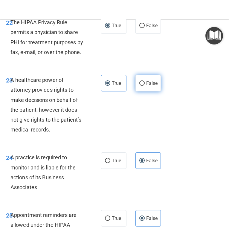
click at [137, 82] on label "False" at bounding box center [147, 83] width 25 height 16
click at [139, 82] on input "False" at bounding box center [141, 83] width 5 height 4
radio input "true"
radio input "false"
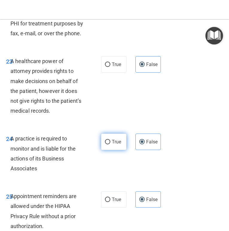
scroll to position [1635, 0]
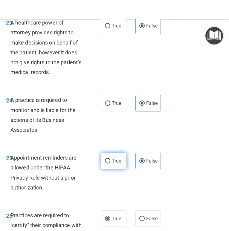
drag, startPoint x: 105, startPoint y: 160, endPoint x: 115, endPoint y: 158, distance: 9.7
click at [105, 160] on input "True" at bounding box center [107, 161] width 5 height 4
radio input "true"
radio input "false"
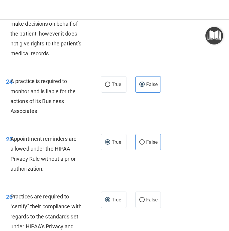
scroll to position [1663, 0]
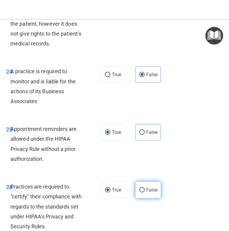
click at [151, 189] on span "False" at bounding box center [152, 190] width 12 height 6
click at [145, 189] on input "False" at bounding box center [141, 190] width 5 height 4
radio input "true"
radio input "false"
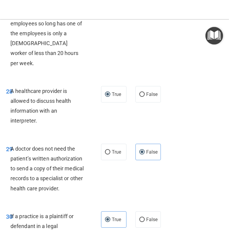
scroll to position [1921, 0]
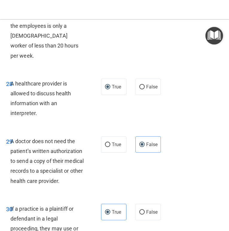
drag, startPoint x: 106, startPoint y: 134, endPoint x: 154, endPoint y: 144, distance: 49.2
click at [107, 142] on input "True" at bounding box center [107, 144] width 5 height 4
radio input "true"
radio input "false"
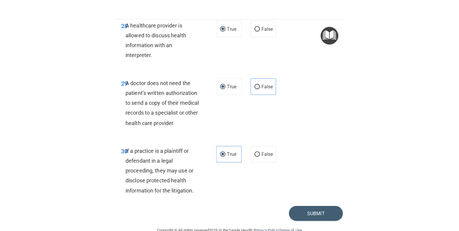
scroll to position [1994, 0]
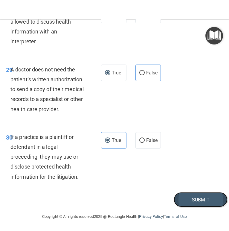
click at [194, 195] on button "Submit" at bounding box center [201, 199] width 54 height 15
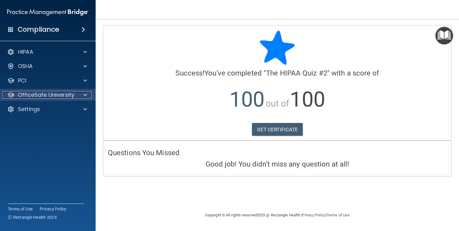
click at [70, 94] on p "OfficeSafe University" at bounding box center [46, 94] width 56 height 7
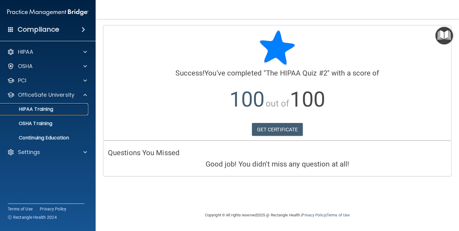
click at [68, 110] on div "HIPAA Training" at bounding box center [45, 109] width 82 height 6
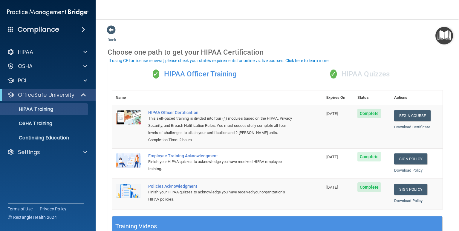
click at [359, 73] on div "✓ HIPAA Quizzes" at bounding box center [359, 74] width 165 height 18
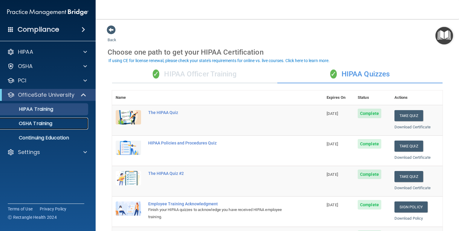
click at [48, 120] on link "OSHA Training" at bounding box center [41, 124] width 94 height 12
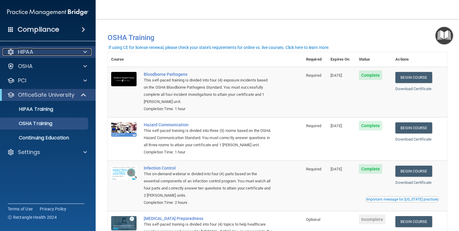
click at [69, 49] on div "HIPAA" at bounding box center [40, 51] width 74 height 7
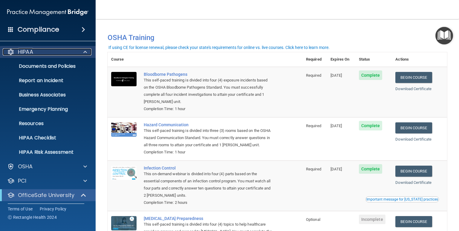
click at [69, 49] on div "HIPAA" at bounding box center [40, 51] width 74 height 7
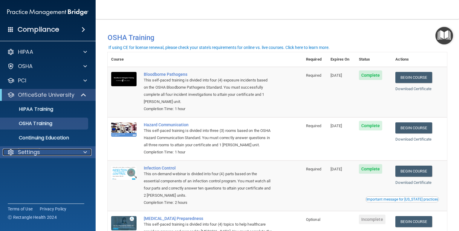
click at [71, 151] on div "Settings" at bounding box center [40, 152] width 74 height 7
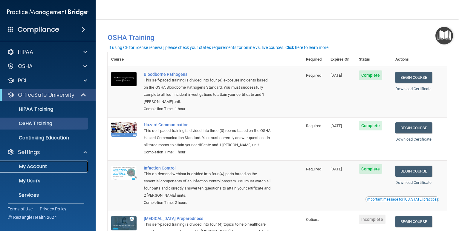
click at [52, 164] on p "My Account" at bounding box center [45, 167] width 82 height 6
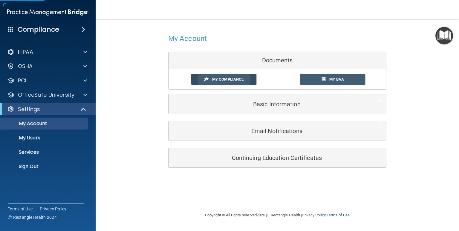
click at [215, 78] on span "My Compliance" at bounding box center [227, 79] width 31 height 4
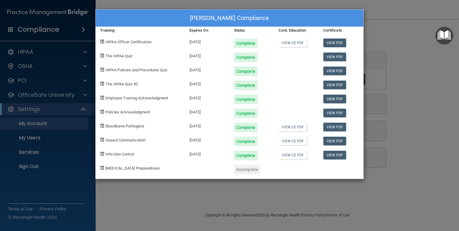
click at [413, 88] on div "Surya Pamulapati's Compliance Training Expires On Status Cont. Education Certif…" at bounding box center [229, 115] width 459 height 231
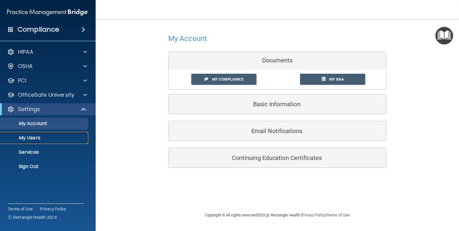
click at [43, 140] on p "My Users" at bounding box center [45, 138] width 82 height 6
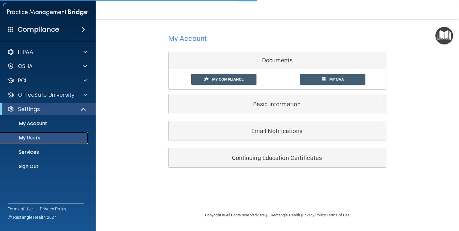
select select "20"
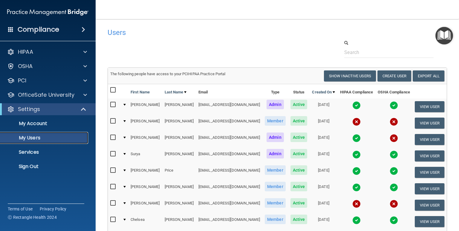
scroll to position [29, 0]
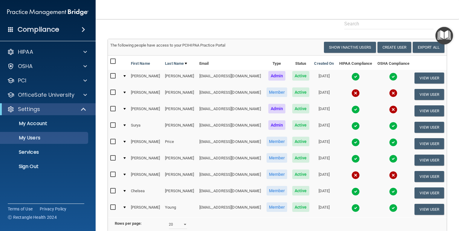
click at [114, 176] on input "checkbox" at bounding box center [113, 174] width 7 height 5
checkbox input "true"
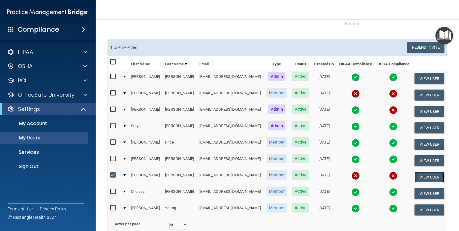
click at [433, 176] on button "View User" at bounding box center [429, 177] width 30 height 11
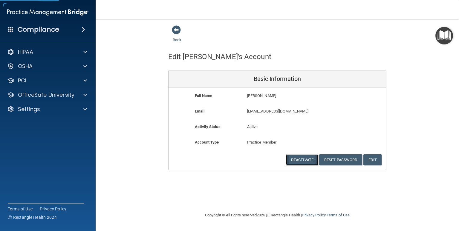
click at [306, 162] on button "Deactivate" at bounding box center [302, 159] width 32 height 11
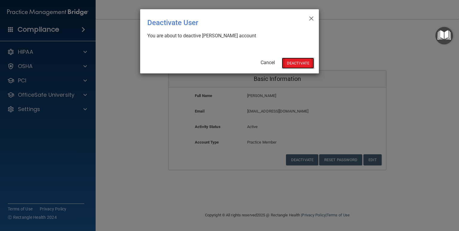
click at [307, 61] on button "Deactivate" at bounding box center [298, 63] width 32 height 11
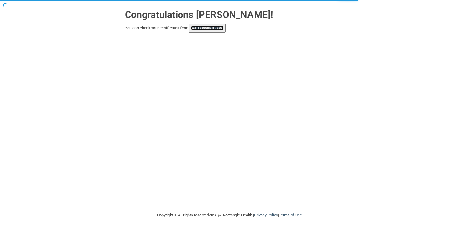
click at [213, 28] on link "your account page!" at bounding box center [207, 28] width 33 height 4
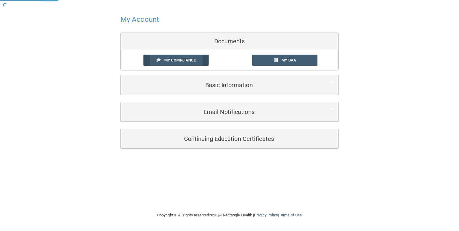
click at [185, 62] on span "My Compliance" at bounding box center [179, 60] width 31 height 4
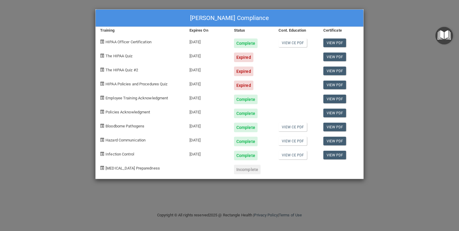
click at [398, 103] on div "[PERSON_NAME] Compliance Training Expires On Status Cont. Education Certificate…" at bounding box center [229, 115] width 459 height 231
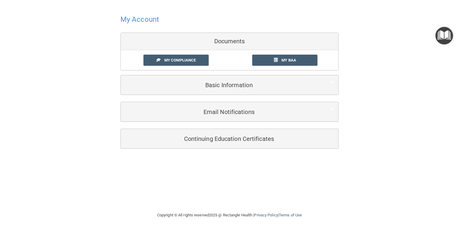
click at [138, 20] on h4 "My Account" at bounding box center [139, 20] width 39 height 8
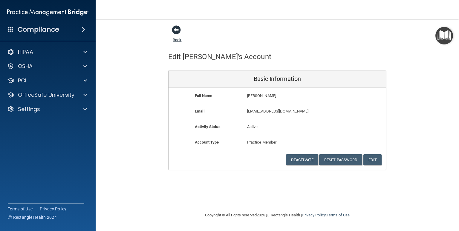
click at [175, 30] on span at bounding box center [176, 29] width 9 height 9
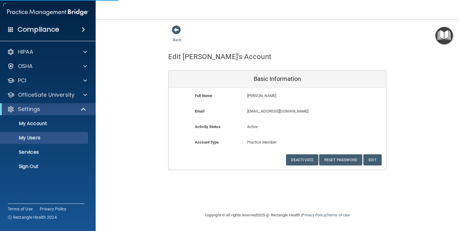
select select "20"
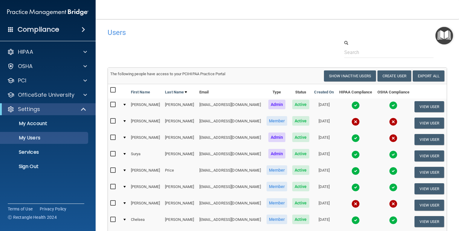
scroll to position [81, 0]
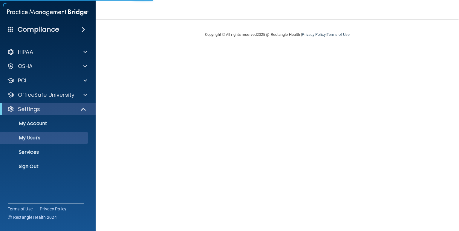
select select "20"
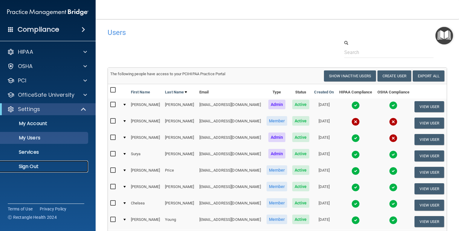
click at [31, 165] on p "Sign Out" at bounding box center [45, 167] width 82 height 6
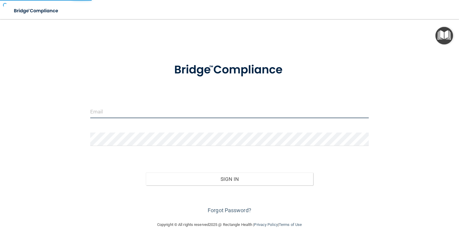
click at [123, 109] on input "email" at bounding box center [229, 111] width 278 height 13
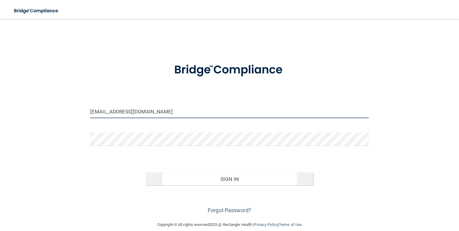
type input "[EMAIL_ADDRESS][DOMAIN_NAME]"
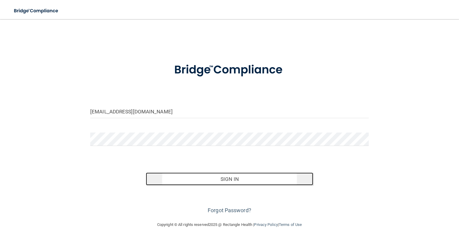
click at [206, 178] on button "Sign In" at bounding box center [229, 179] width 167 height 13
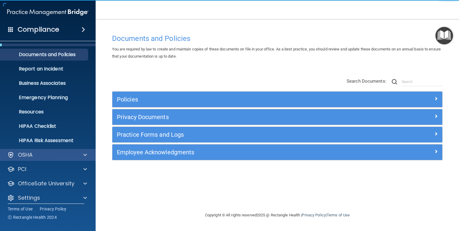
scroll to position [17, 0]
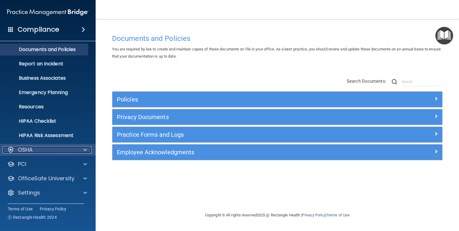
click at [58, 152] on div "OSHA" at bounding box center [40, 149] width 74 height 7
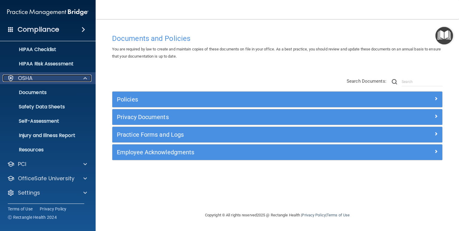
click at [86, 76] on span at bounding box center [85, 78] width 4 height 7
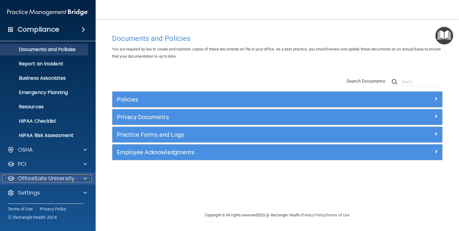
click at [66, 178] on p "OfficeSafe University" at bounding box center [46, 178] width 56 height 7
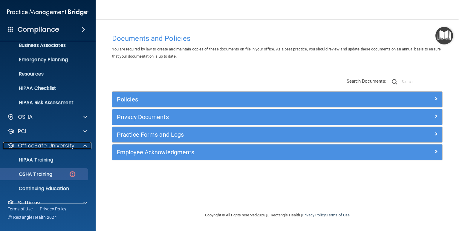
scroll to position [60, 0]
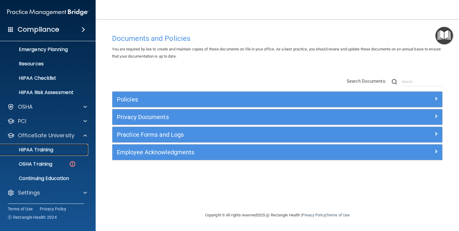
click at [40, 148] on p "HIPAA Training" at bounding box center [28, 150] width 49 height 6
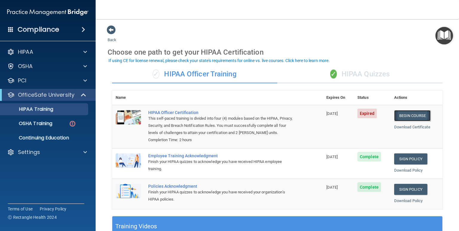
click at [418, 117] on link "Begin Course" at bounding box center [412, 115] width 36 height 11
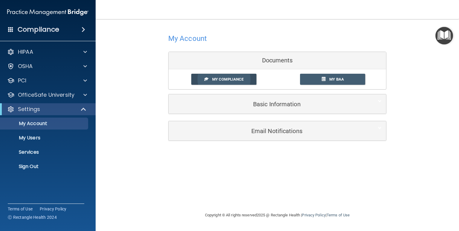
click at [217, 76] on link "My Compliance" at bounding box center [223, 79] width 65 height 11
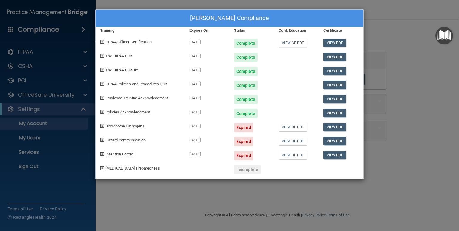
click at [413, 26] on div "Colleen Pamulapati's Compliance Training Expires On Status Cont. Education Cert…" at bounding box center [229, 115] width 459 height 231
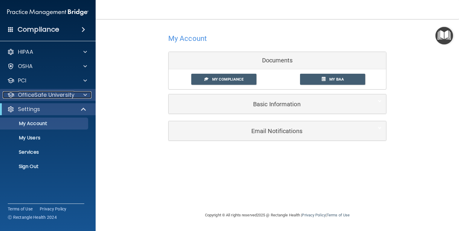
click at [74, 93] on div "OfficeSafe University" at bounding box center [40, 94] width 74 height 7
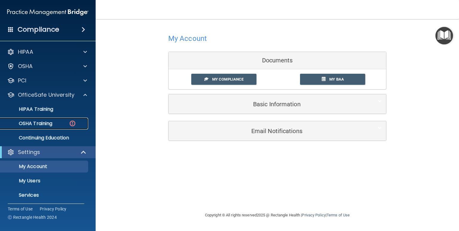
click at [52, 123] on p "OSHA Training" at bounding box center [28, 124] width 48 height 6
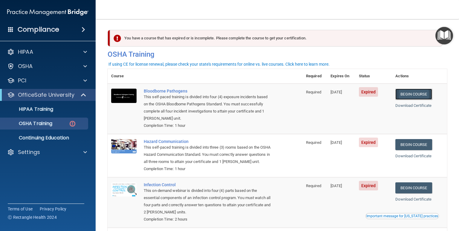
click at [423, 93] on link "Begin Course" at bounding box center [413, 94] width 36 height 11
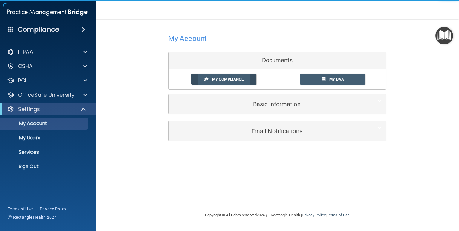
click at [219, 79] on span "My Compliance" at bounding box center [227, 79] width 31 height 4
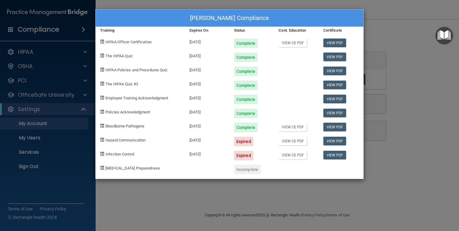
click at [418, 76] on div "[PERSON_NAME] Compliance Training Expires On Status Cont. Education Certificate…" at bounding box center [229, 115] width 459 height 231
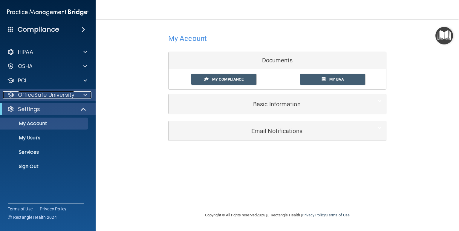
click at [53, 96] on p "OfficeSafe University" at bounding box center [46, 94] width 56 height 7
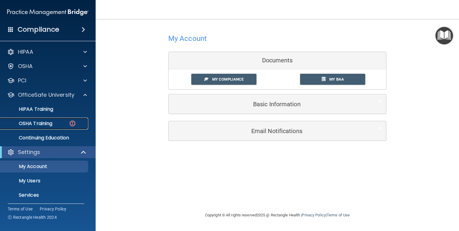
click at [47, 124] on p "OSHA Training" at bounding box center [28, 124] width 48 height 6
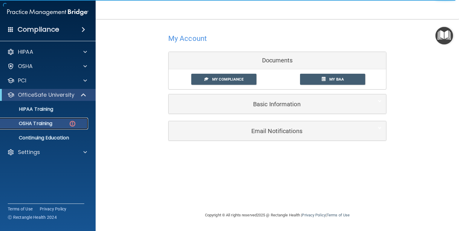
click at [42, 126] on p "OSHA Training" at bounding box center [28, 124] width 48 height 6
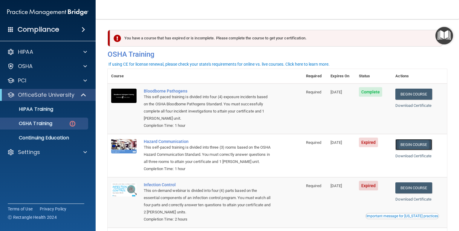
click at [427, 145] on link "Begin Course" at bounding box center [413, 144] width 36 height 11
click at [49, 158] on div "Settings" at bounding box center [48, 152] width 96 height 12
click at [53, 149] on div "Settings" at bounding box center [40, 152] width 74 height 7
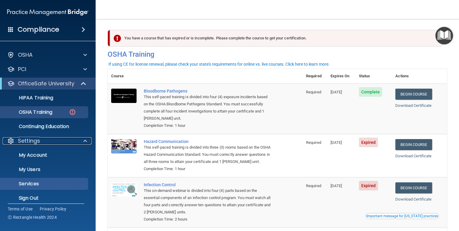
scroll to position [17, 0]
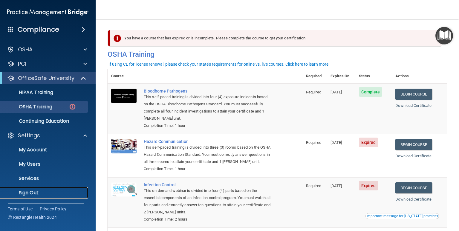
click at [36, 193] on p "Sign Out" at bounding box center [45, 193] width 82 height 6
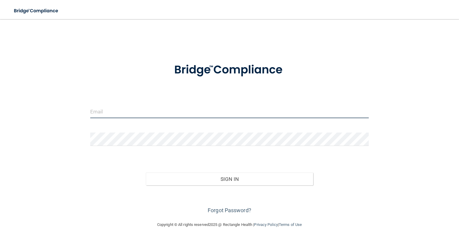
click at [192, 107] on input "email" at bounding box center [229, 111] width 278 height 13
type input "westunionfamilydental@gmail.com"
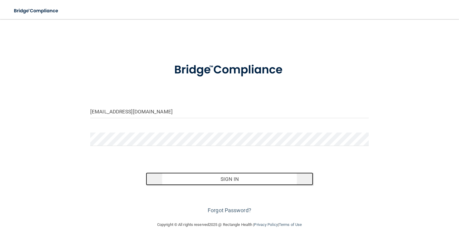
click at [210, 176] on button "Sign In" at bounding box center [229, 179] width 167 height 13
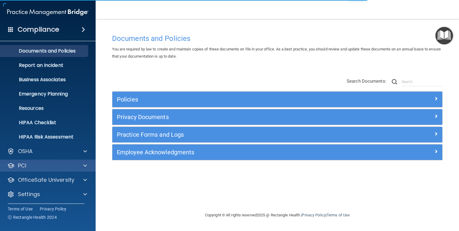
scroll to position [17, 0]
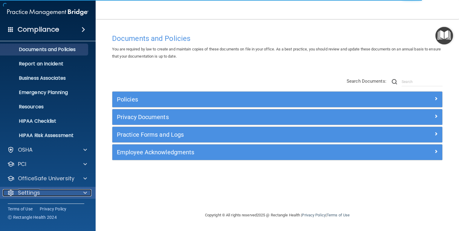
click at [48, 191] on div "Settings" at bounding box center [40, 192] width 74 height 7
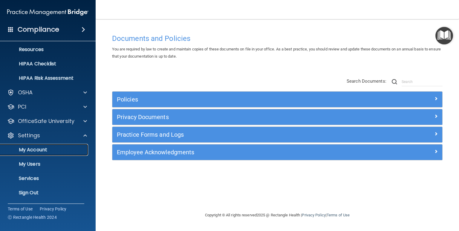
click at [45, 150] on p "My Account" at bounding box center [45, 150] width 82 height 6
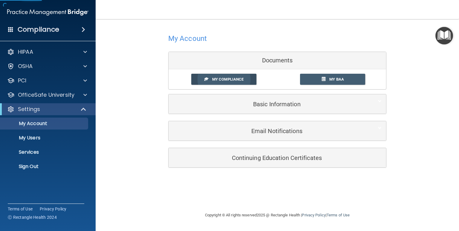
click at [219, 78] on span "My Compliance" at bounding box center [227, 79] width 31 height 4
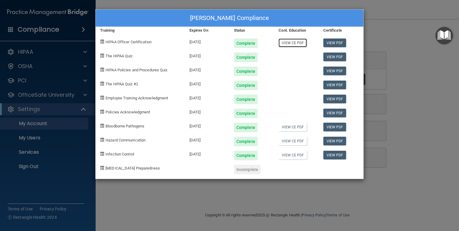
click at [286, 44] on link "View CE PDF" at bounding box center [292, 43] width 28 height 9
click at [293, 129] on link "View CE PDF" at bounding box center [292, 127] width 28 height 9
click at [289, 140] on link "View CE PDF" at bounding box center [292, 141] width 28 height 9
click at [293, 153] on link "View CE PDF" at bounding box center [292, 155] width 28 height 9
click at [410, 65] on div "Surya Pamulapati's Compliance Training Expires On Status Cont. Education Certif…" at bounding box center [229, 115] width 459 height 231
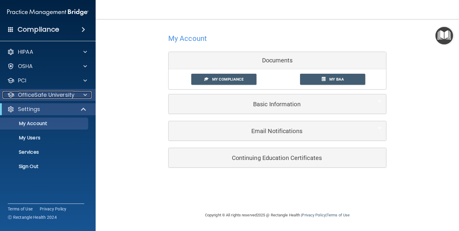
click at [82, 96] on div at bounding box center [84, 94] width 15 height 7
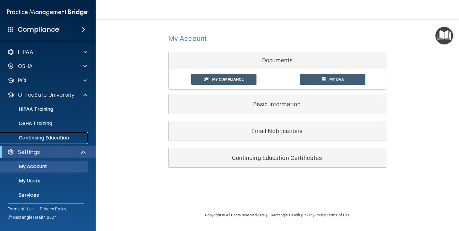
click at [25, 137] on p "Continuing Education" at bounding box center [45, 138] width 82 height 6
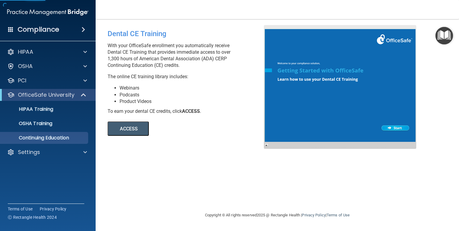
click at [128, 126] on button "ACCESS" at bounding box center [128, 129] width 41 height 14
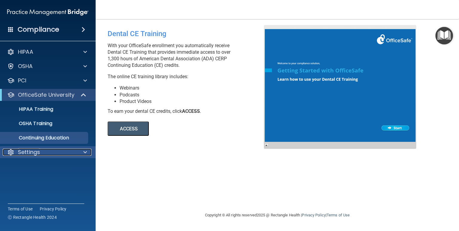
click at [29, 151] on p "Settings" at bounding box center [29, 152] width 22 height 7
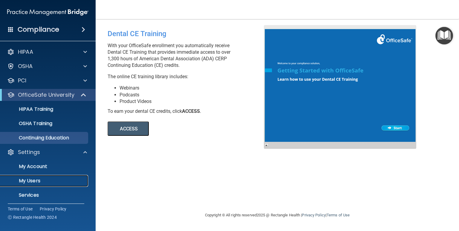
click at [36, 178] on p "My Users" at bounding box center [45, 181] width 82 height 6
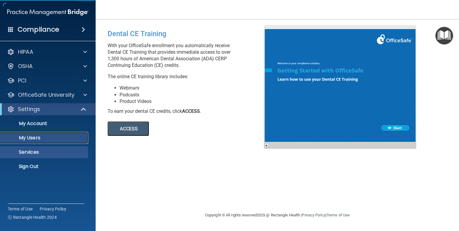
select select "20"
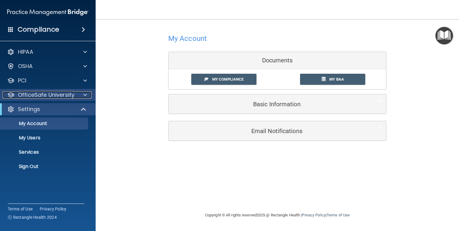
click at [76, 94] on div "OfficeSafe University" at bounding box center [40, 94] width 74 height 7
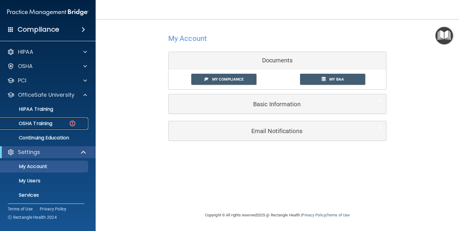
click at [59, 121] on link "OSHA Training" at bounding box center [41, 124] width 94 height 12
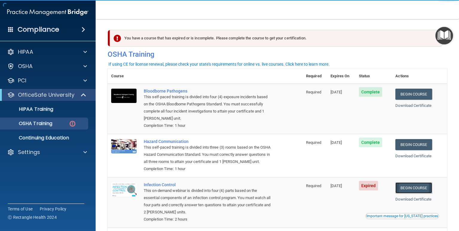
click at [410, 185] on link "Begin Course" at bounding box center [413, 188] width 36 height 11
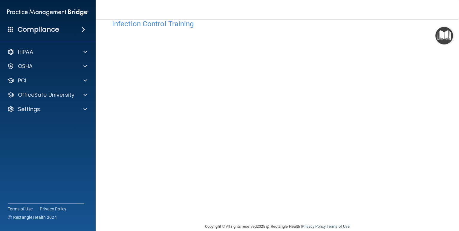
scroll to position [24, 0]
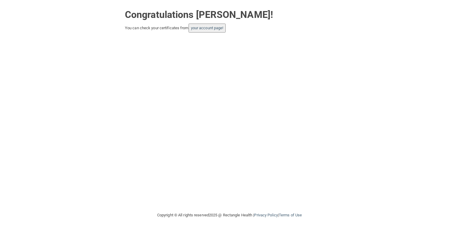
click at [215, 25] on button "your account page!" at bounding box center [206, 28] width 37 height 9
click at [214, 28] on link "your account page!" at bounding box center [207, 28] width 33 height 4
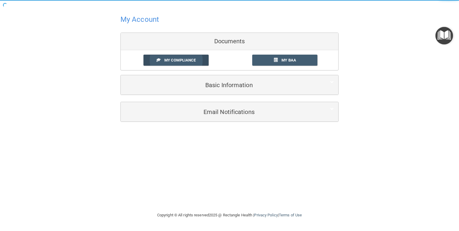
click at [163, 62] on link "My Compliance" at bounding box center [175, 60] width 65 height 11
